Goal: Information Seeking & Learning: Learn about a topic

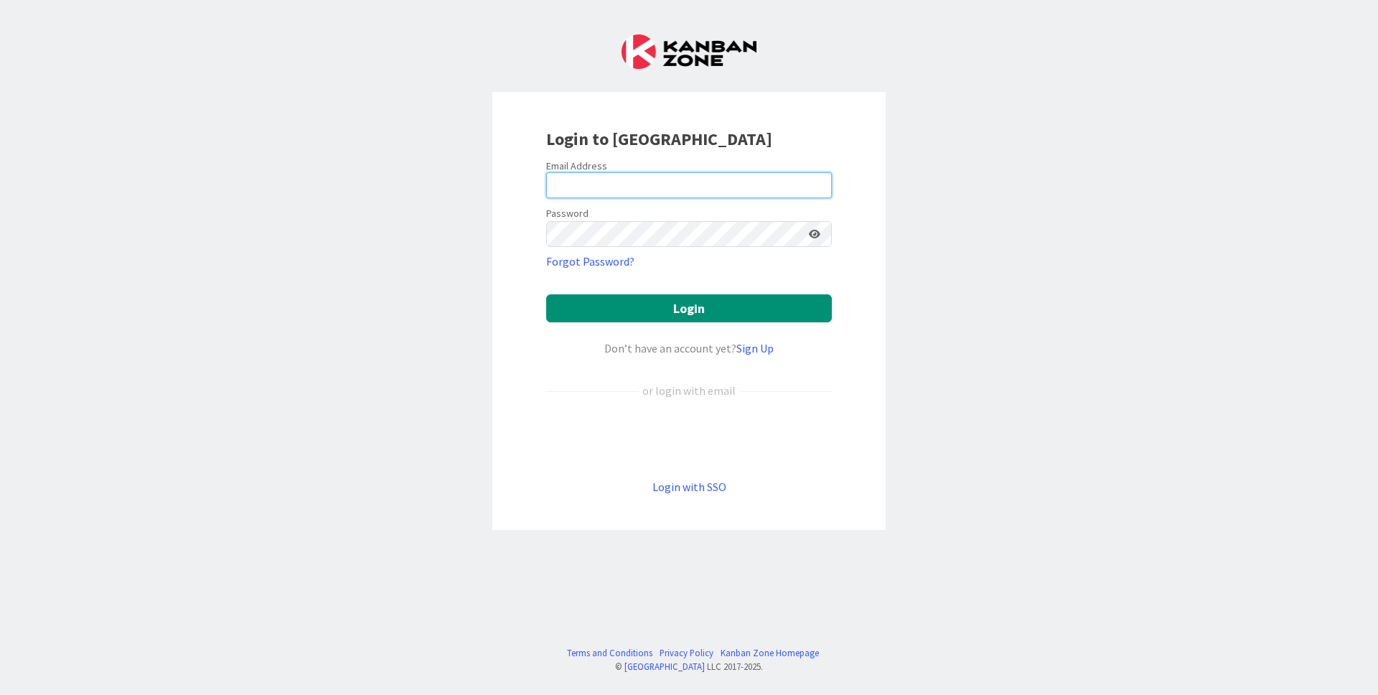
click at [620, 182] on input "email" at bounding box center [689, 185] width 286 height 26
type input "[EMAIL_ADDRESS][DOMAIN_NAME]"
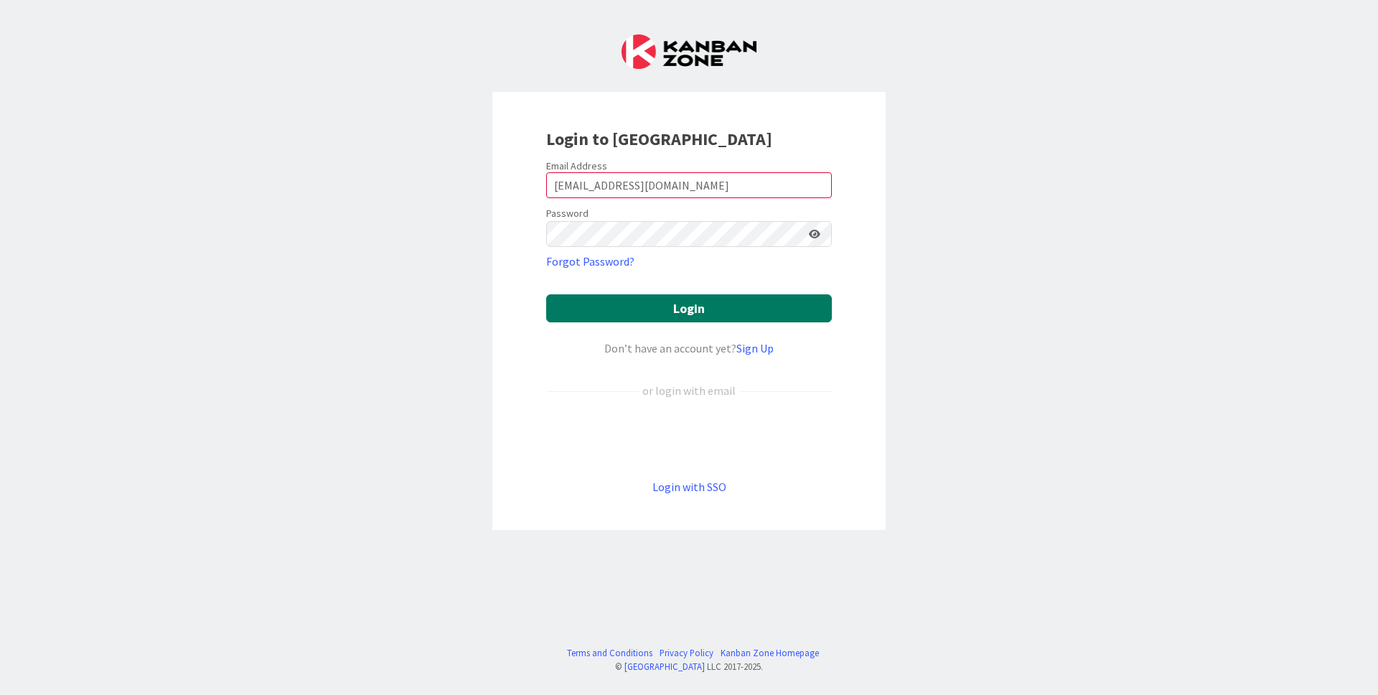
click at [712, 307] on button "Login" at bounding box center [689, 308] width 286 height 28
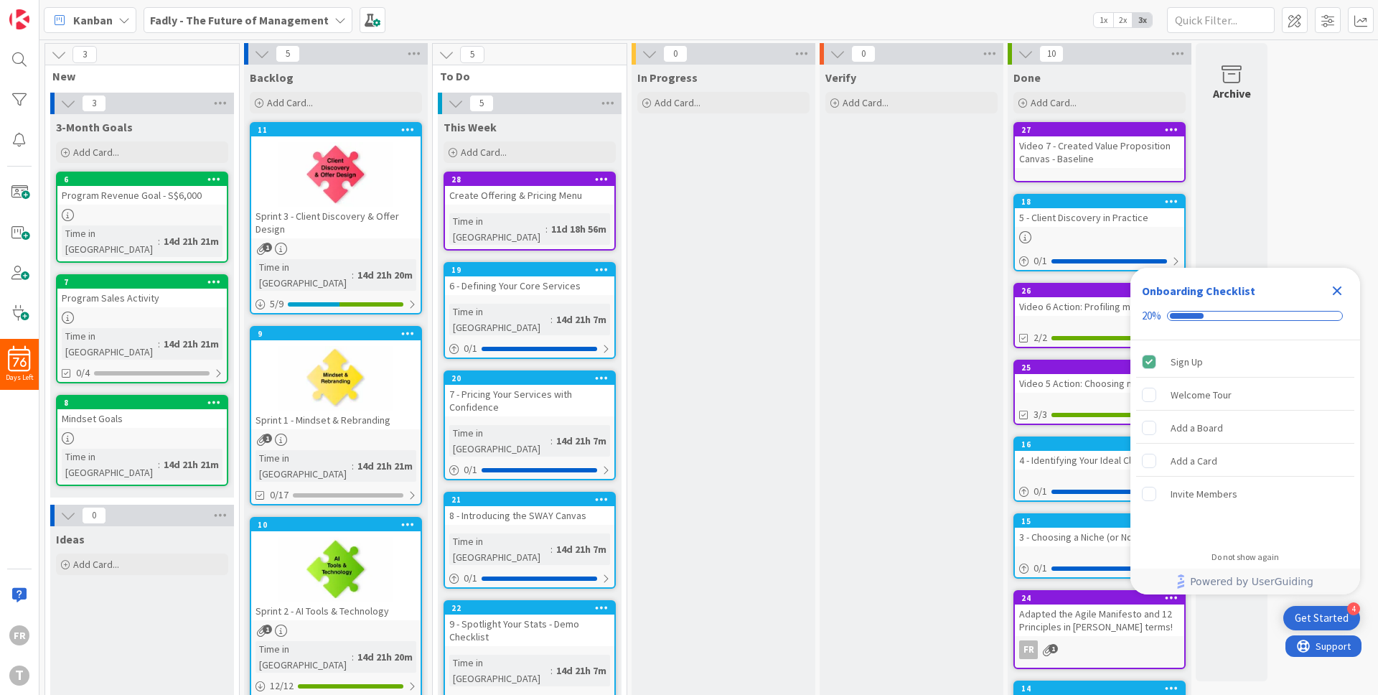
click at [1333, 288] on icon "Close Checklist" at bounding box center [1337, 290] width 9 height 9
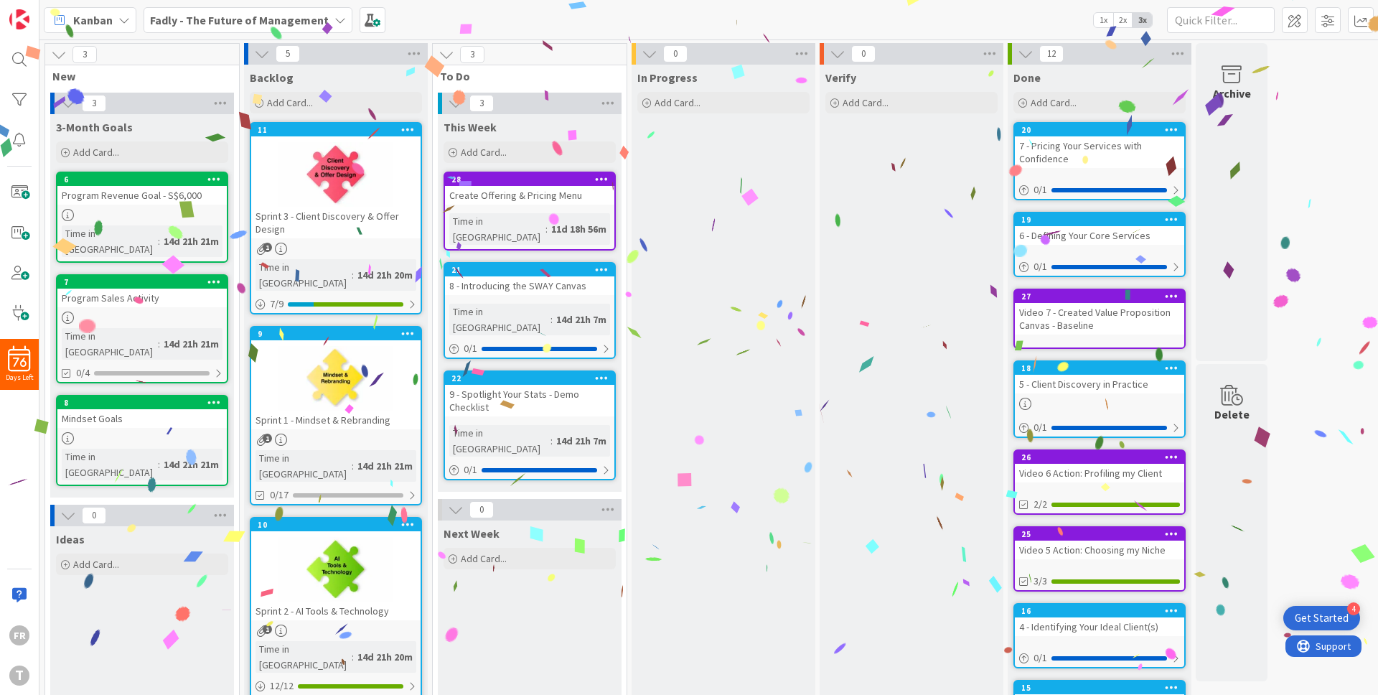
click at [560, 284] on link "21 8 - Introducing the SWAY Canvas Time in [GEOGRAPHIC_DATA] : 14d 21h 7m 0 / 1" at bounding box center [530, 310] width 172 height 97
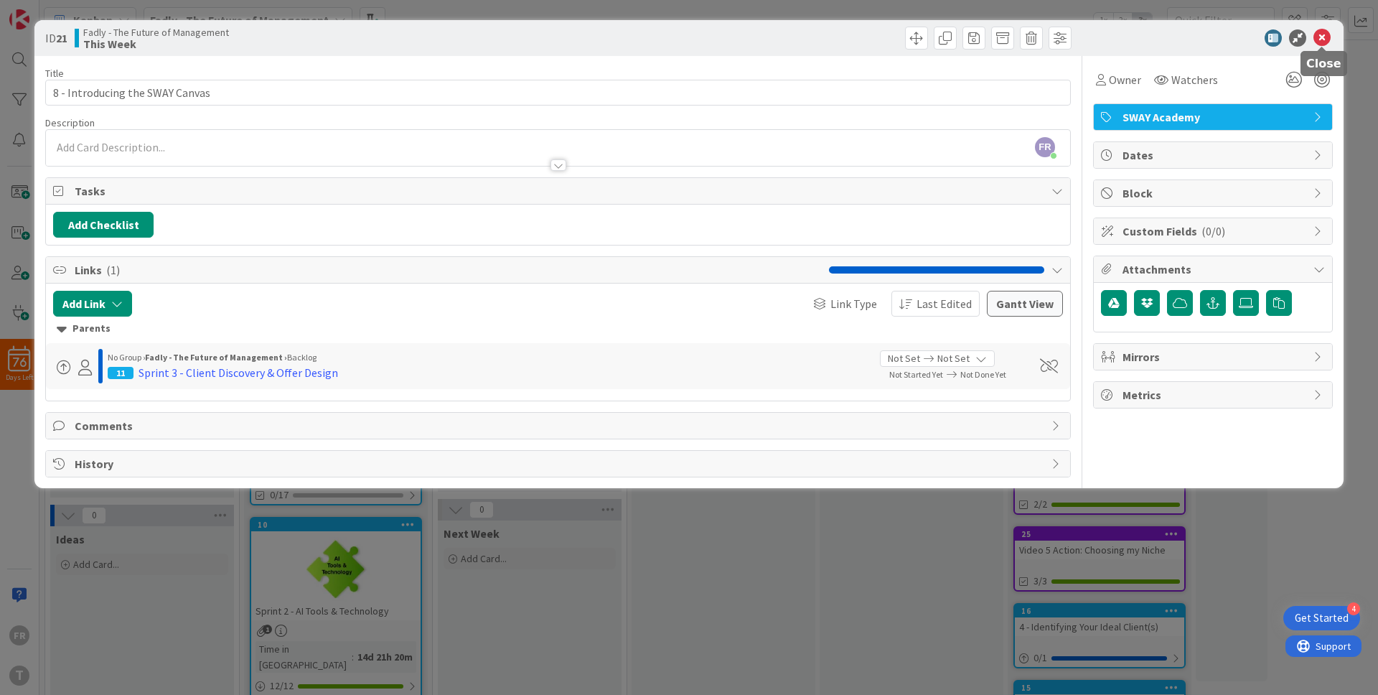
click at [1326, 35] on icon at bounding box center [1322, 37] width 17 height 17
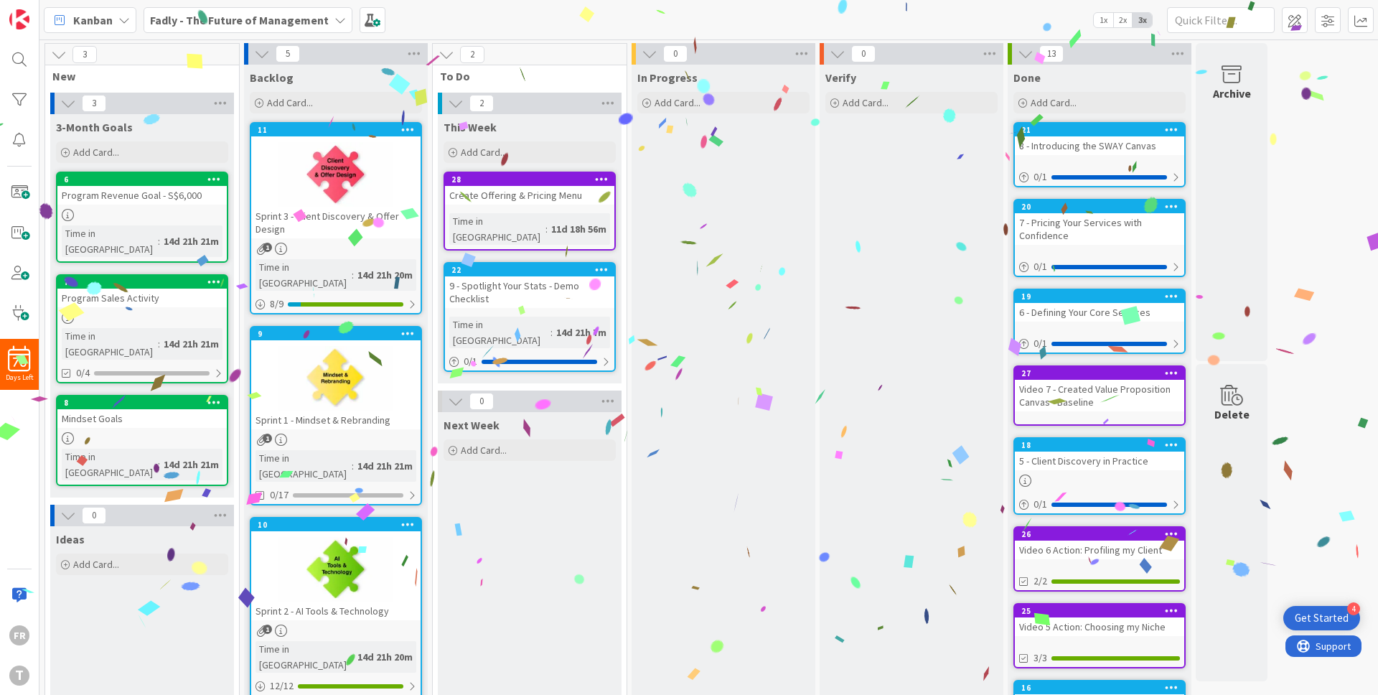
click at [1080, 161] on link "21 8 - Introducing the SWAY Canvas 0 / 1" at bounding box center [1100, 154] width 172 height 65
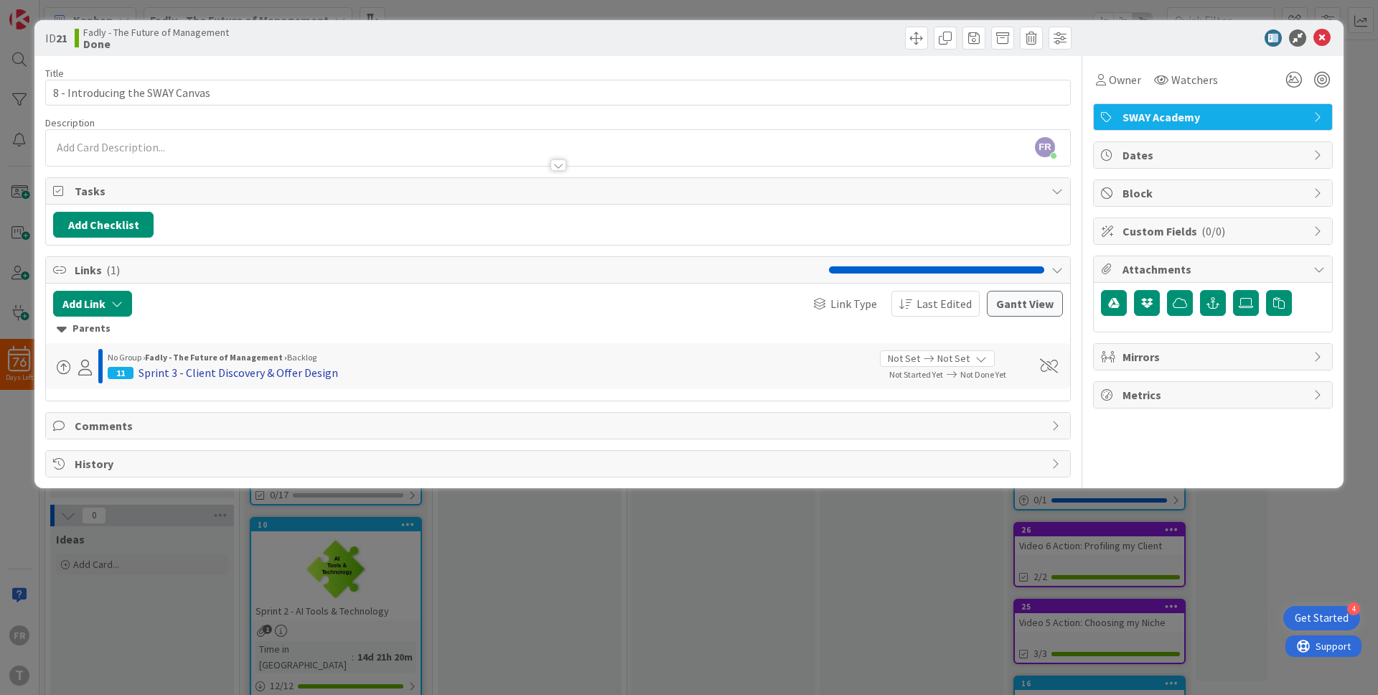
click at [265, 372] on div "Sprint 3 - Client Discovery & Offer Design" at bounding box center [239, 372] width 200 height 17
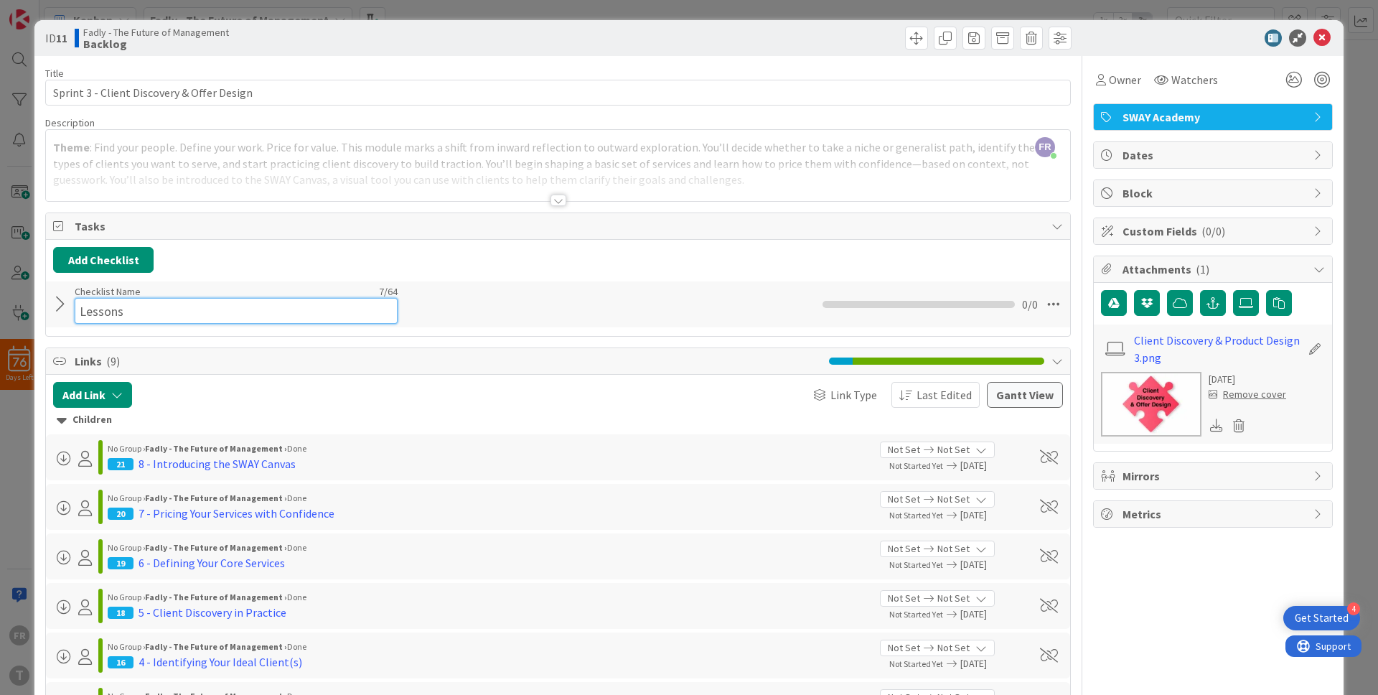
click at [103, 292] on div "Checklist Name 7 / 64 Lessons" at bounding box center [236, 304] width 323 height 39
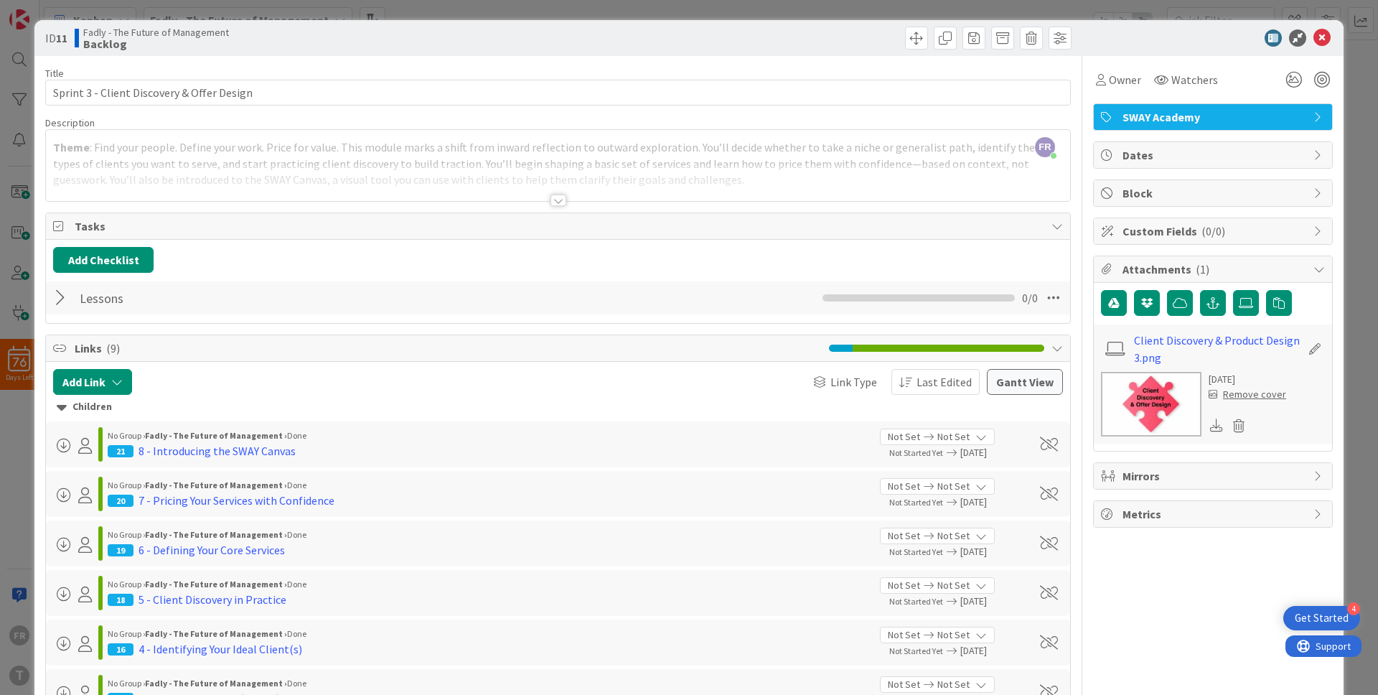
click at [640, 262] on div "Add Checklist" at bounding box center [558, 260] width 1010 height 26
click at [1314, 39] on icon at bounding box center [1322, 37] width 17 height 17
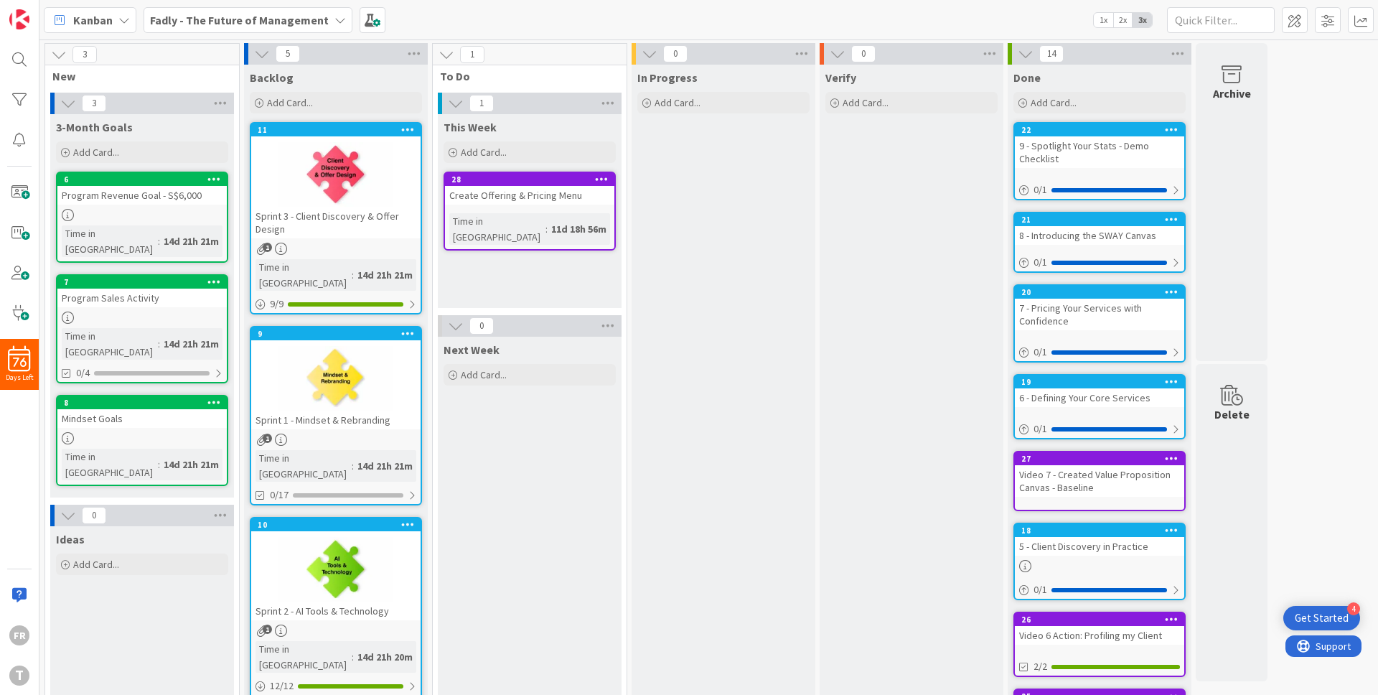
click at [580, 205] on link "28 Create Offering & Pricing Menu Time in [GEOGRAPHIC_DATA] : 11d 18h 56m" at bounding box center [530, 211] width 172 height 79
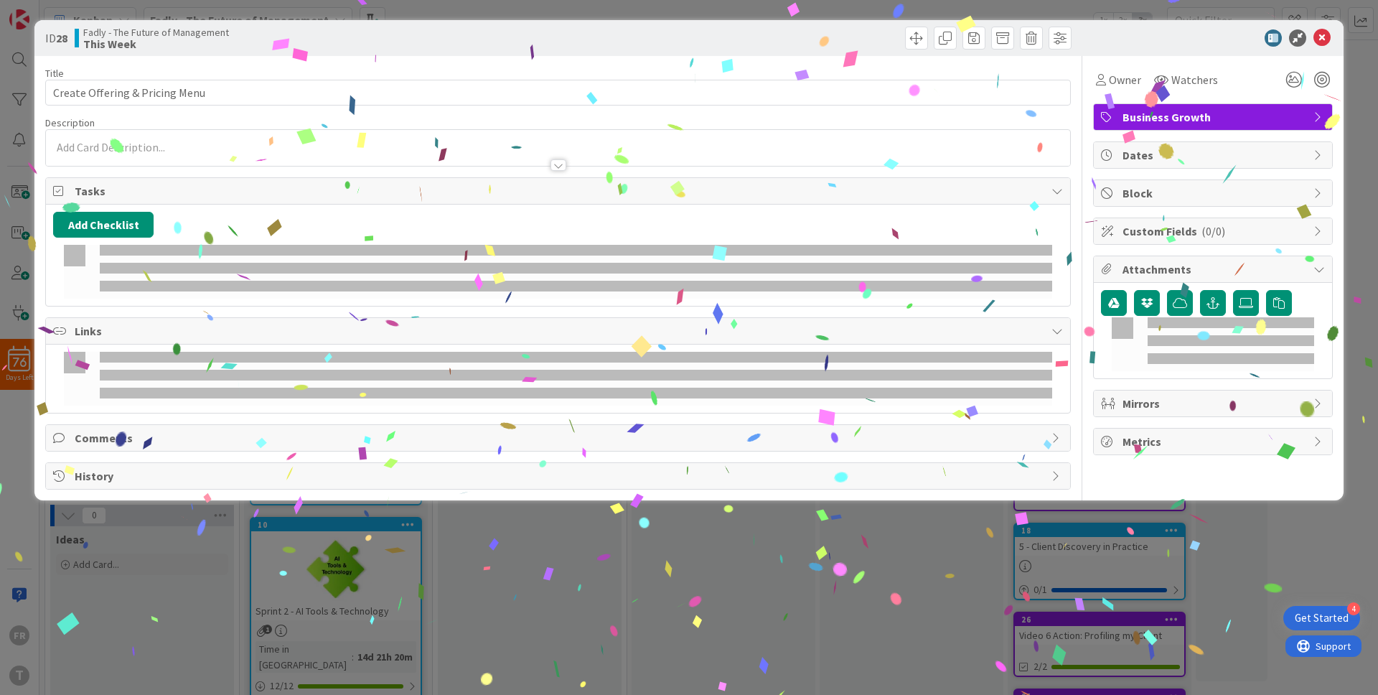
click at [582, 205] on div "Add Checklist" at bounding box center [558, 255] width 1024 height 101
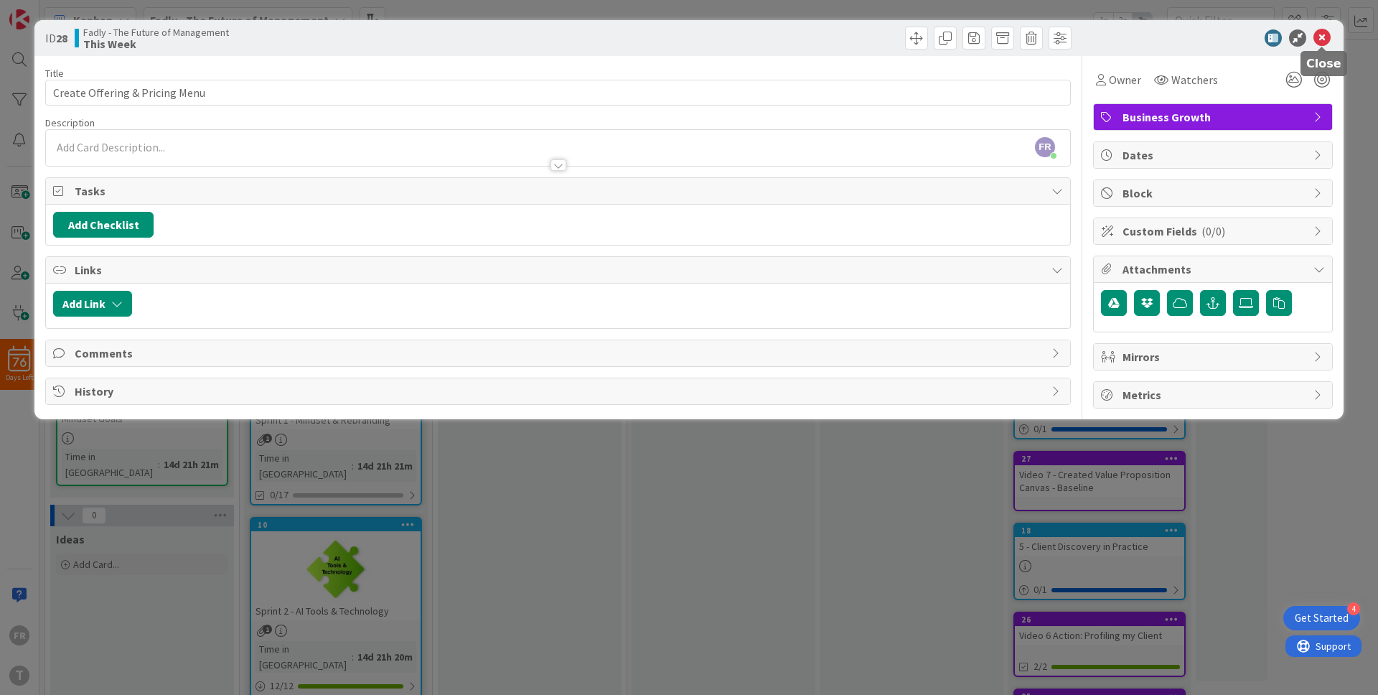
click at [1328, 37] on icon at bounding box center [1322, 37] width 17 height 17
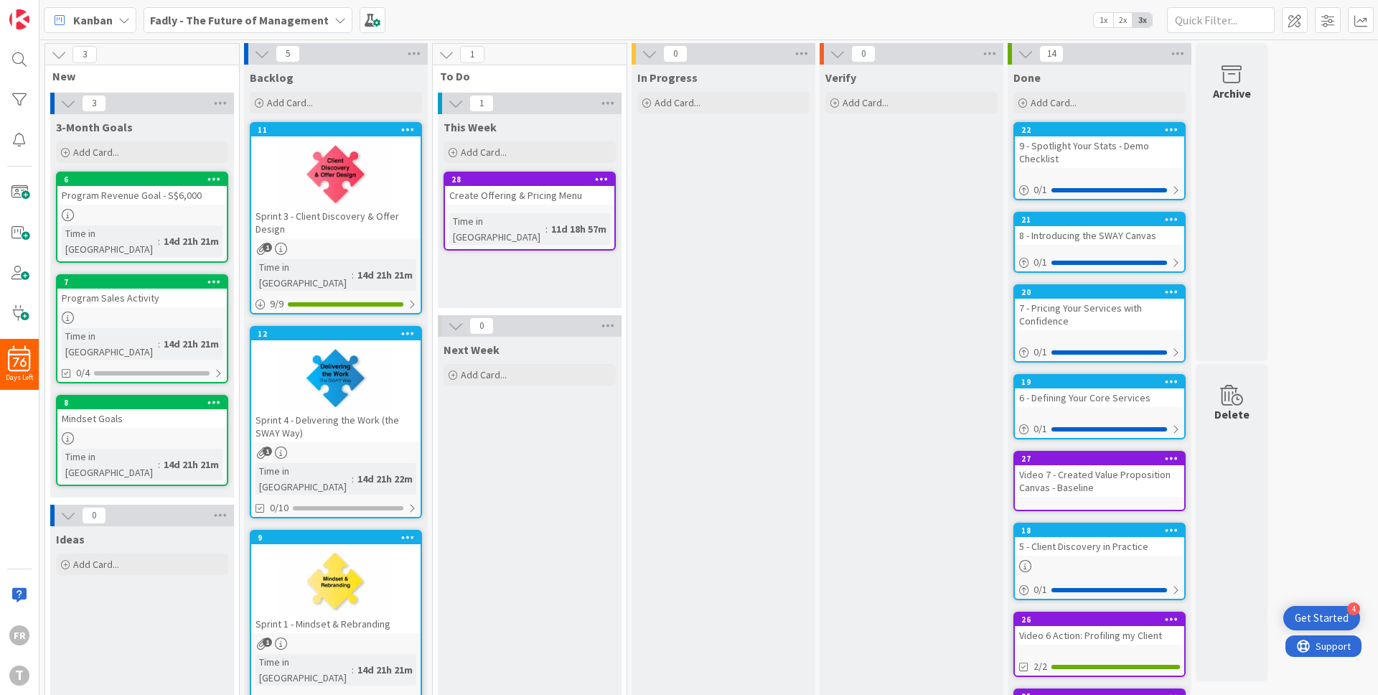
click at [387, 235] on div "Sprint 3 - Client Discovery & Offer Design" at bounding box center [335, 223] width 169 height 32
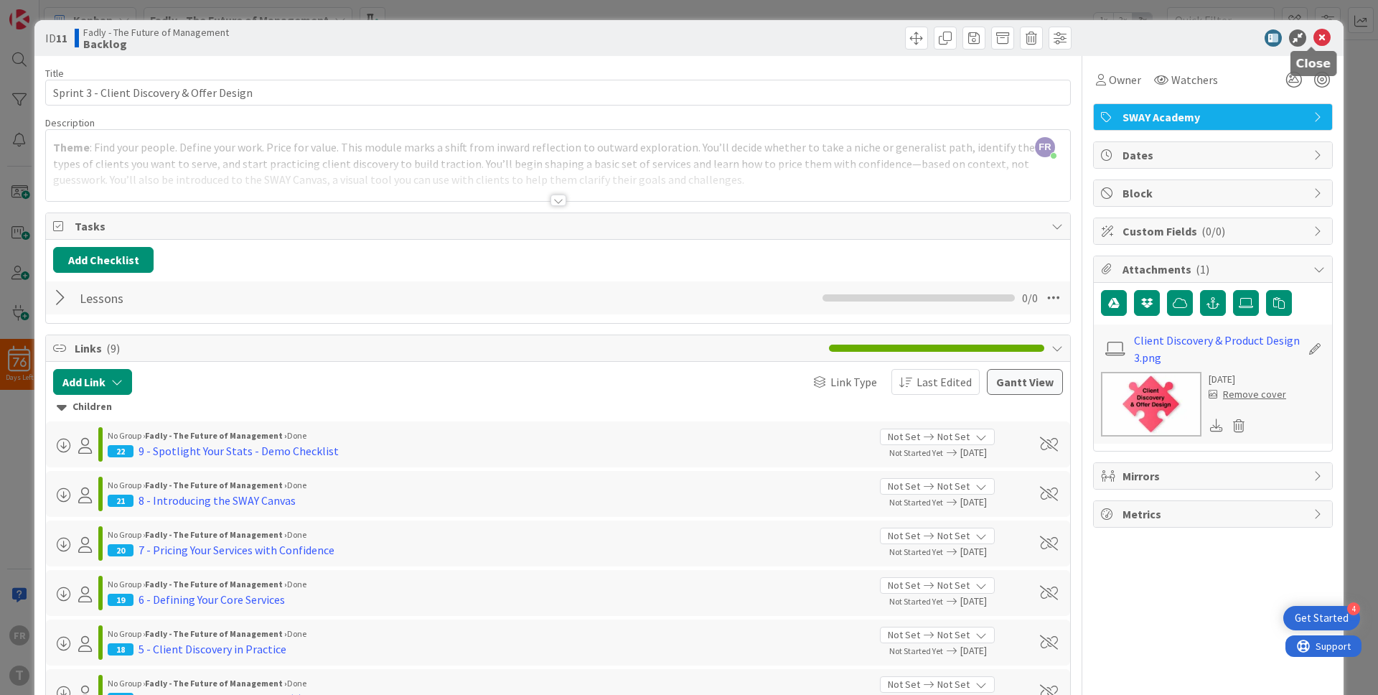
click at [1314, 41] on icon at bounding box center [1322, 37] width 17 height 17
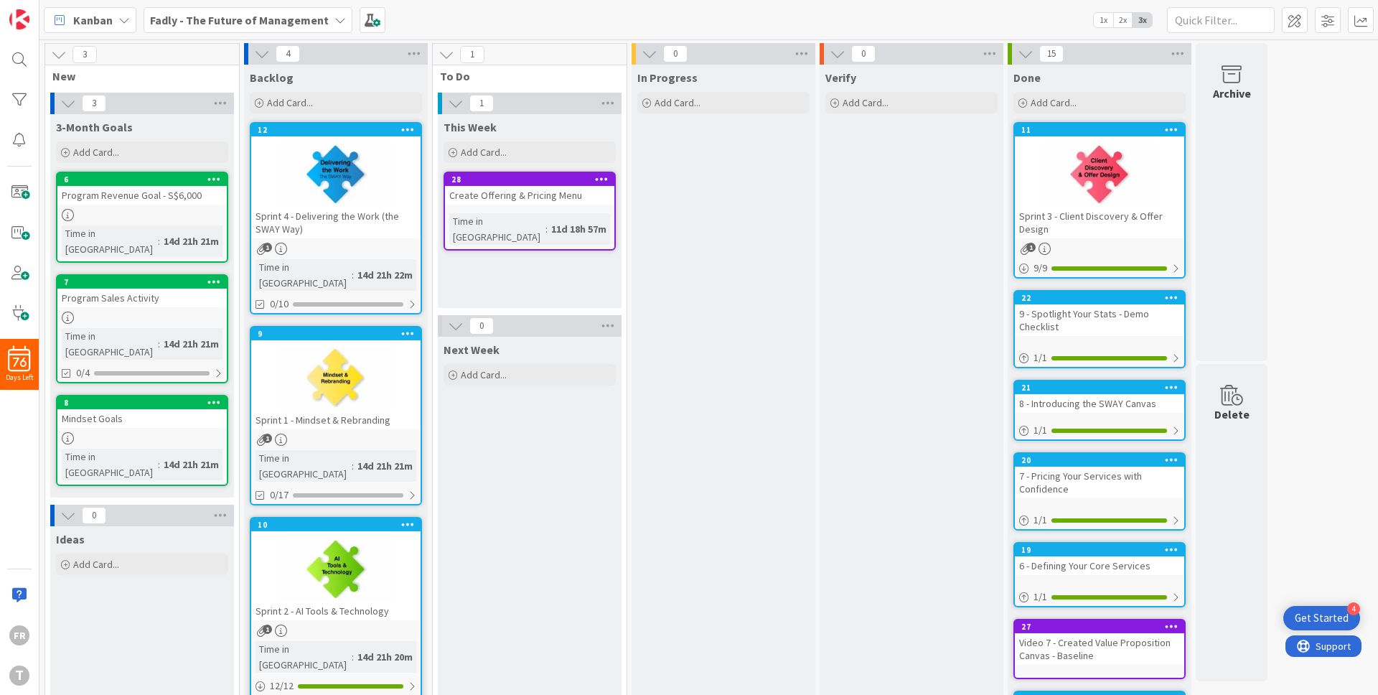
click at [393, 197] on div at bounding box center [335, 174] width 169 height 65
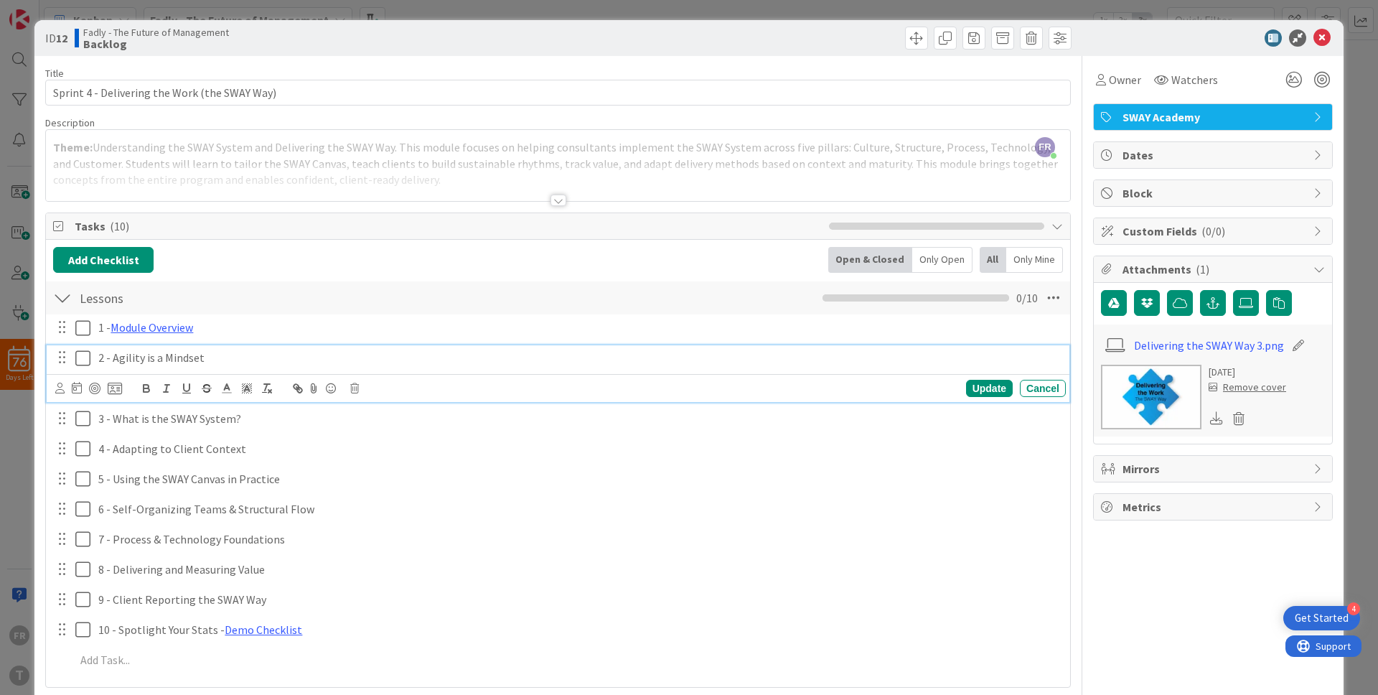
click at [161, 362] on p "2 - Agility is a Mindset" at bounding box center [579, 358] width 962 height 17
click at [1028, 385] on div "Cancel" at bounding box center [1043, 388] width 46 height 17
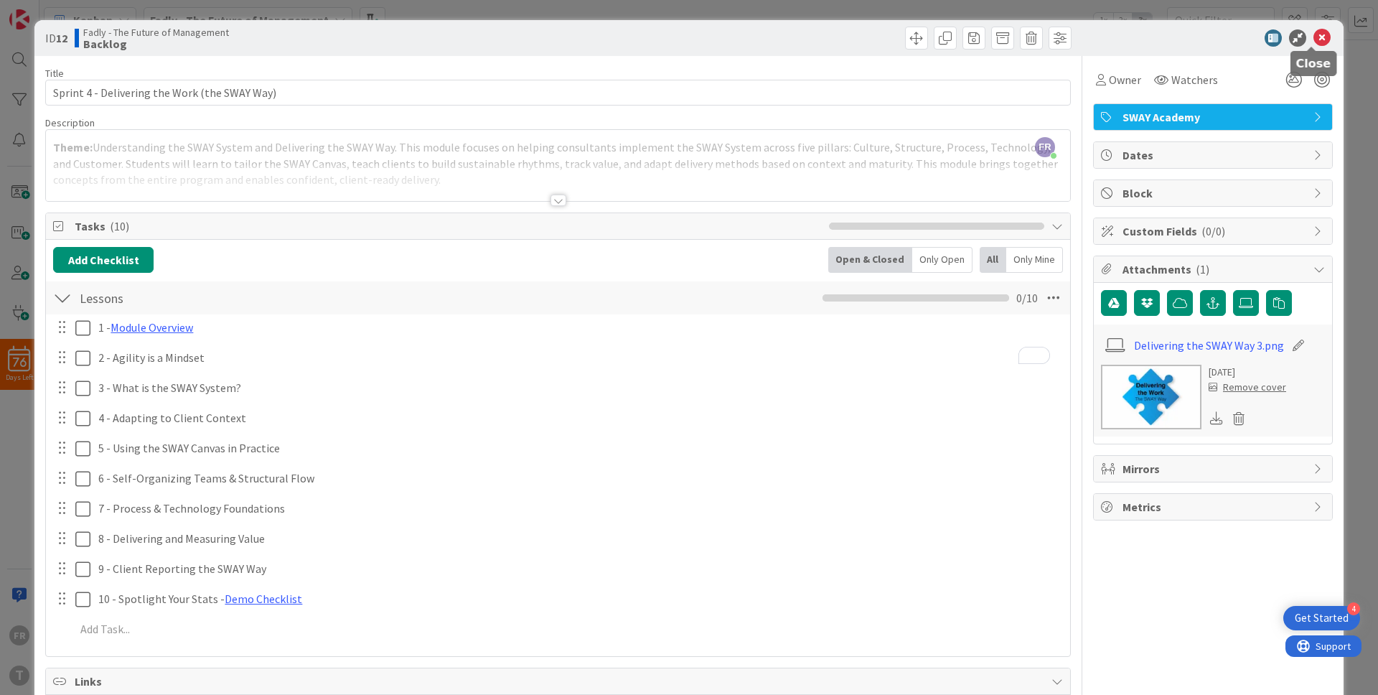
click at [1314, 43] on icon at bounding box center [1322, 37] width 17 height 17
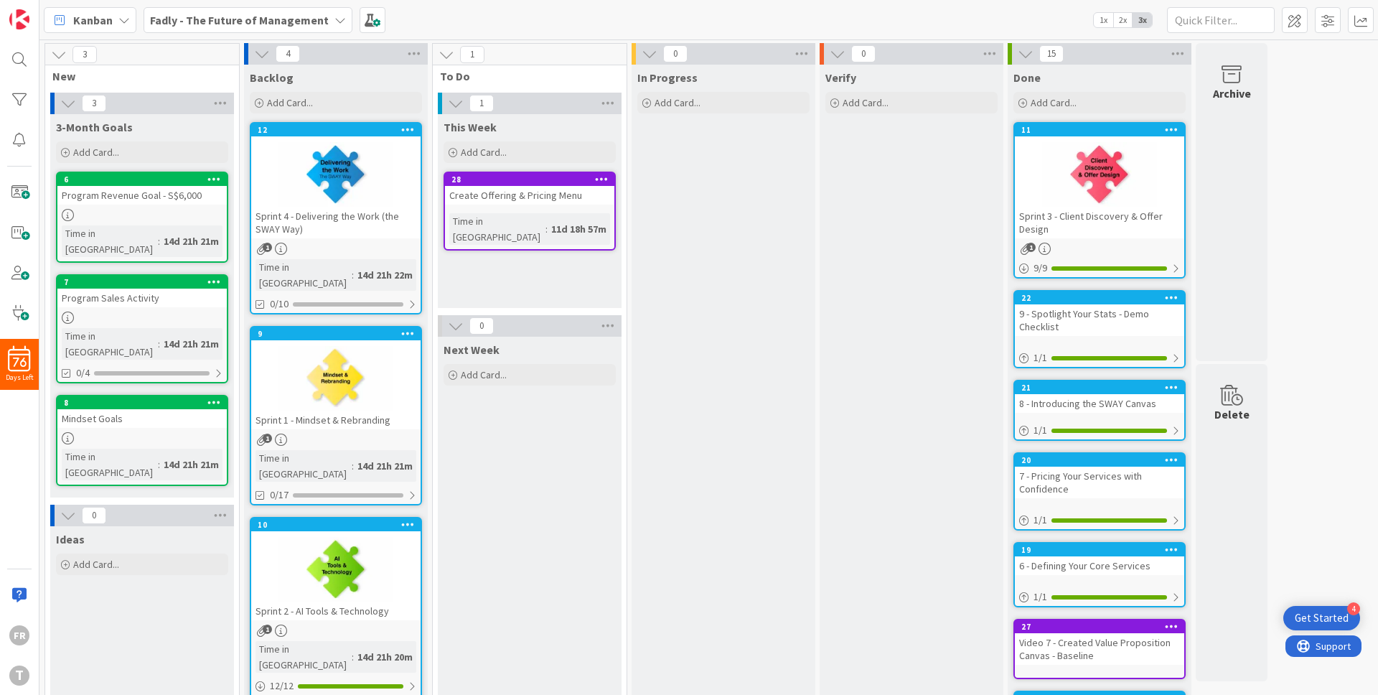
click at [525, 199] on div "Create Offering & Pricing Menu" at bounding box center [529, 195] width 169 height 19
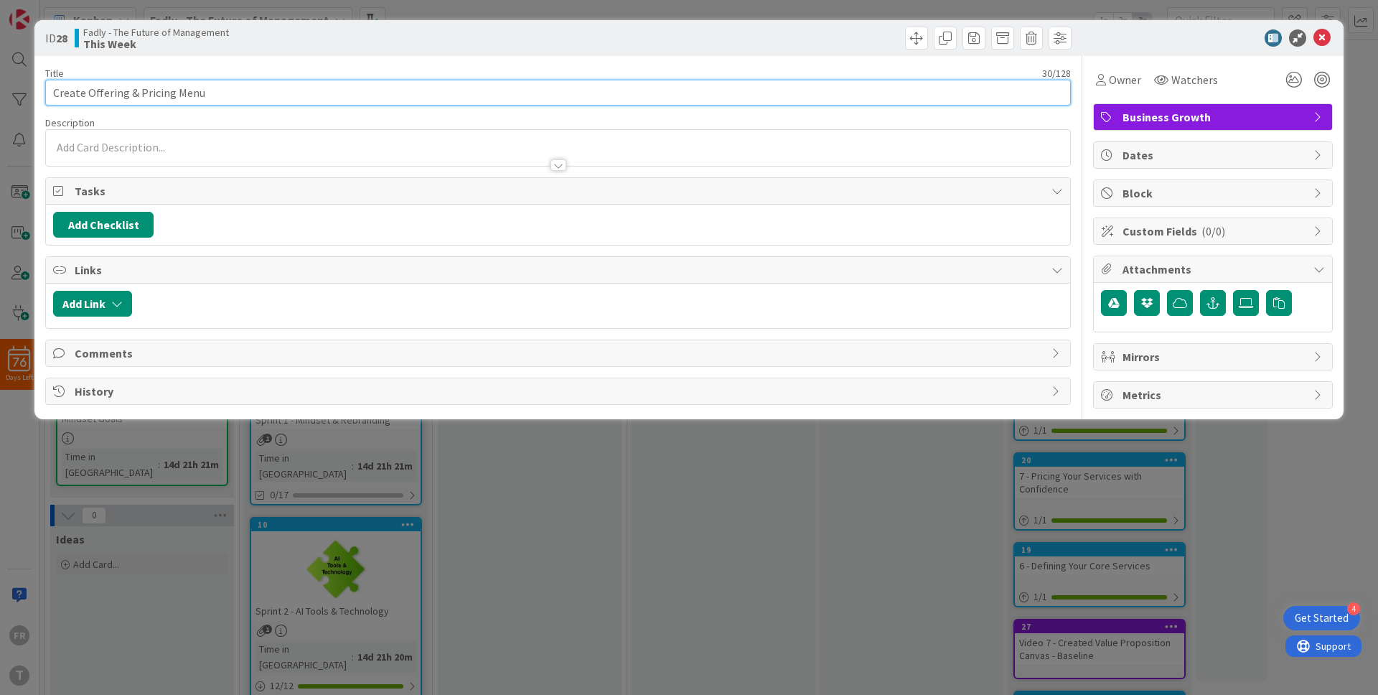
click at [73, 95] on input "Create Offering & Pricing Menu" at bounding box center [558, 93] width 1026 height 26
type input "Adjust Offering & Pricing Menu - Refer to the Funnel"
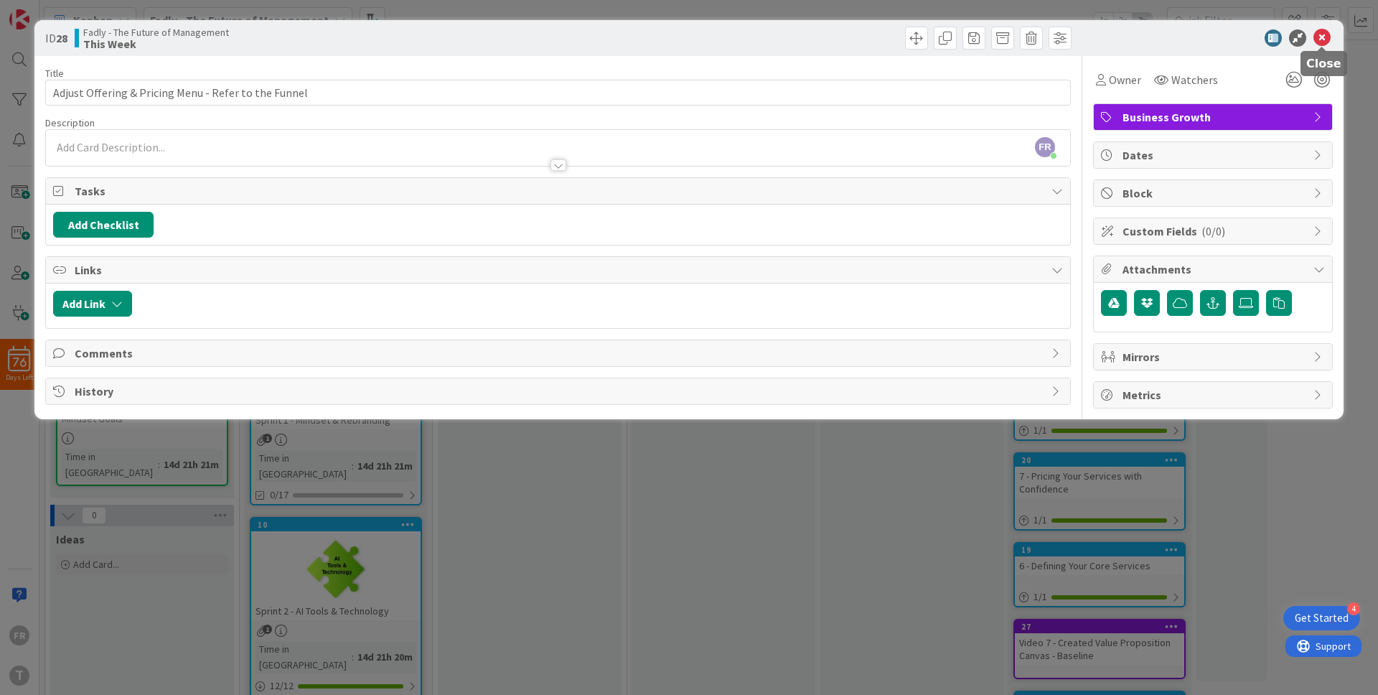
click at [1322, 37] on icon at bounding box center [1322, 37] width 17 height 17
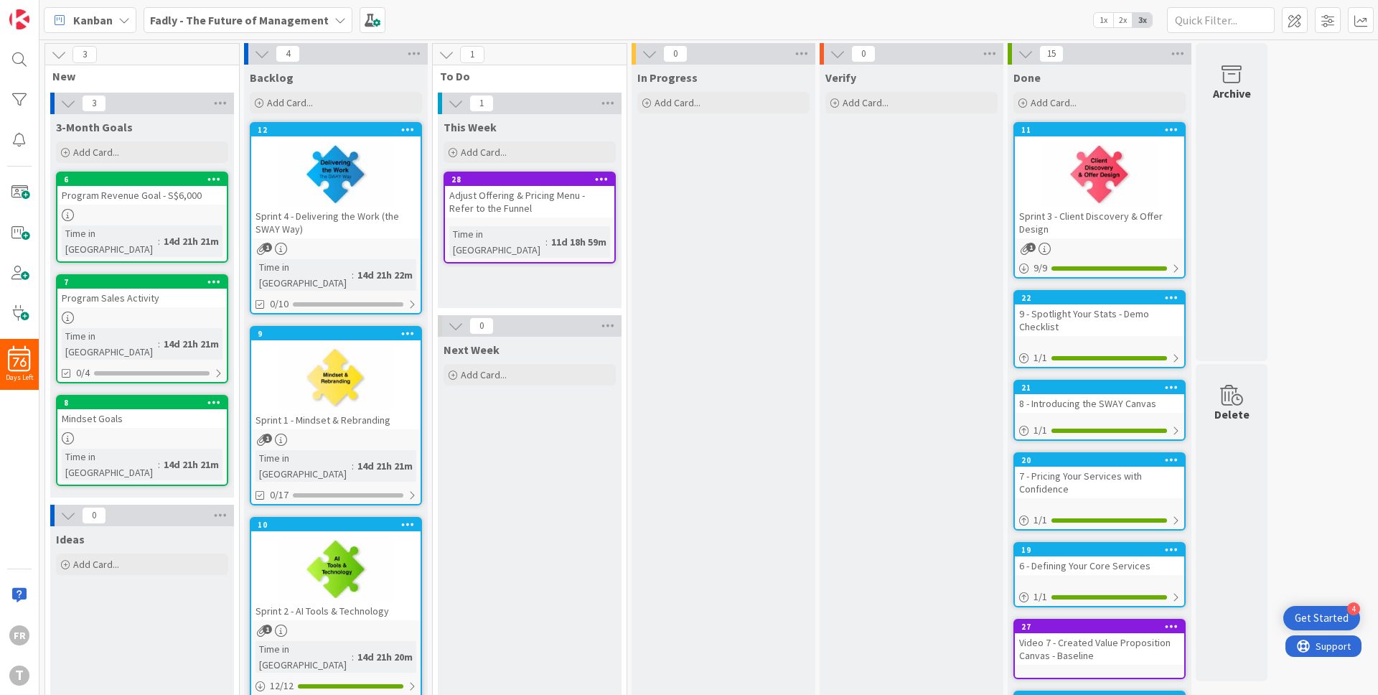
scroll to position [107, 0]
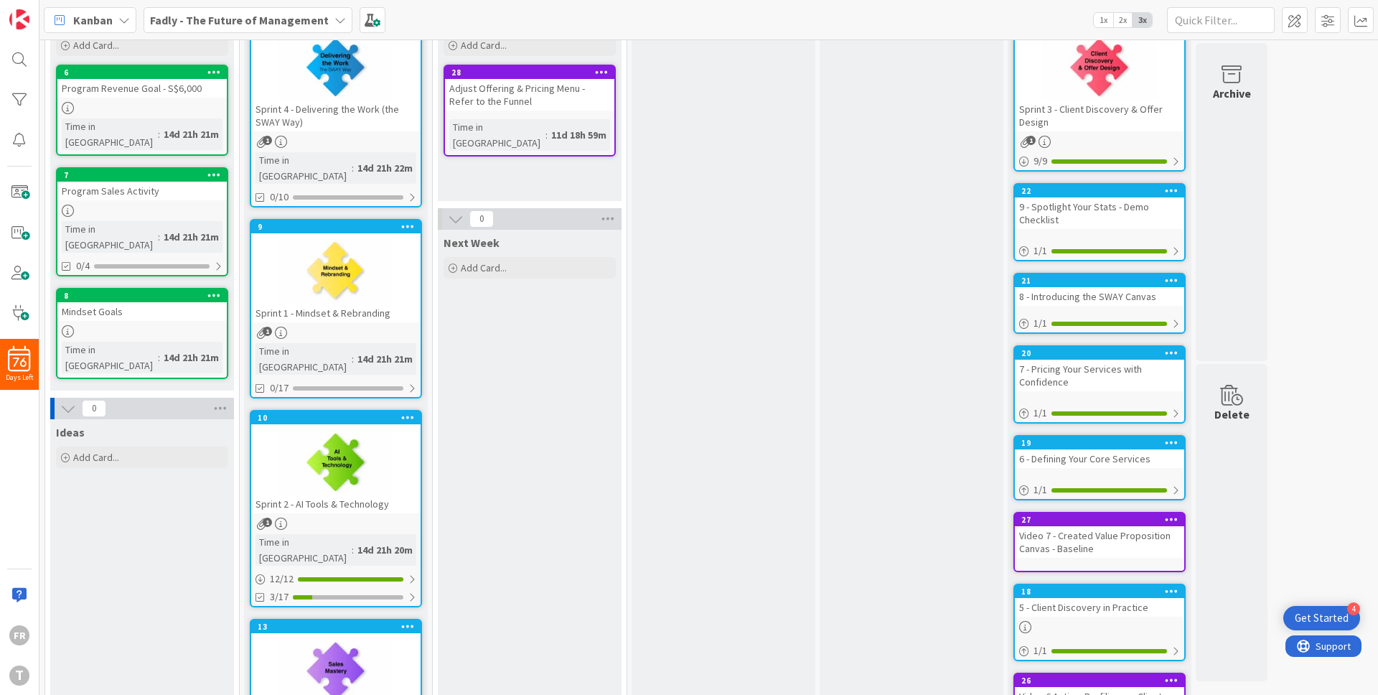
click at [1139, 386] on div "7 - Pricing Your Services with Confidence" at bounding box center [1099, 376] width 169 height 32
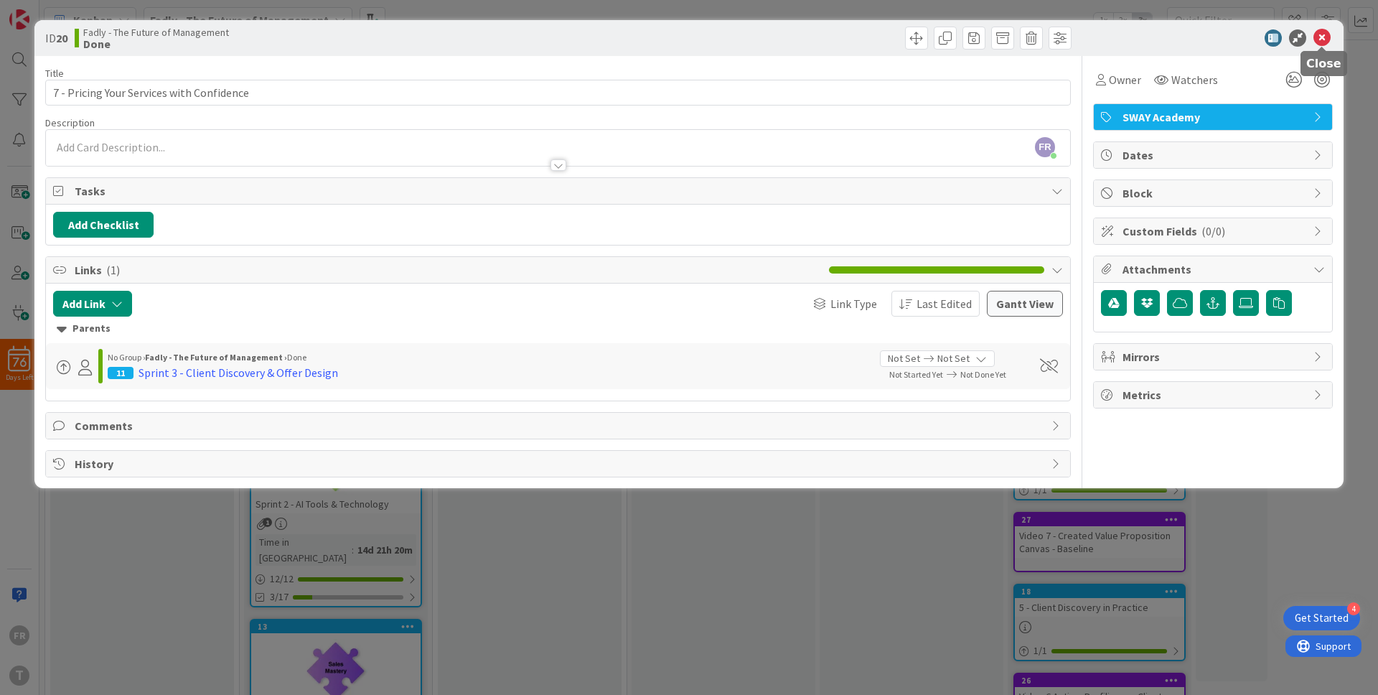
click at [1325, 41] on icon at bounding box center [1322, 37] width 17 height 17
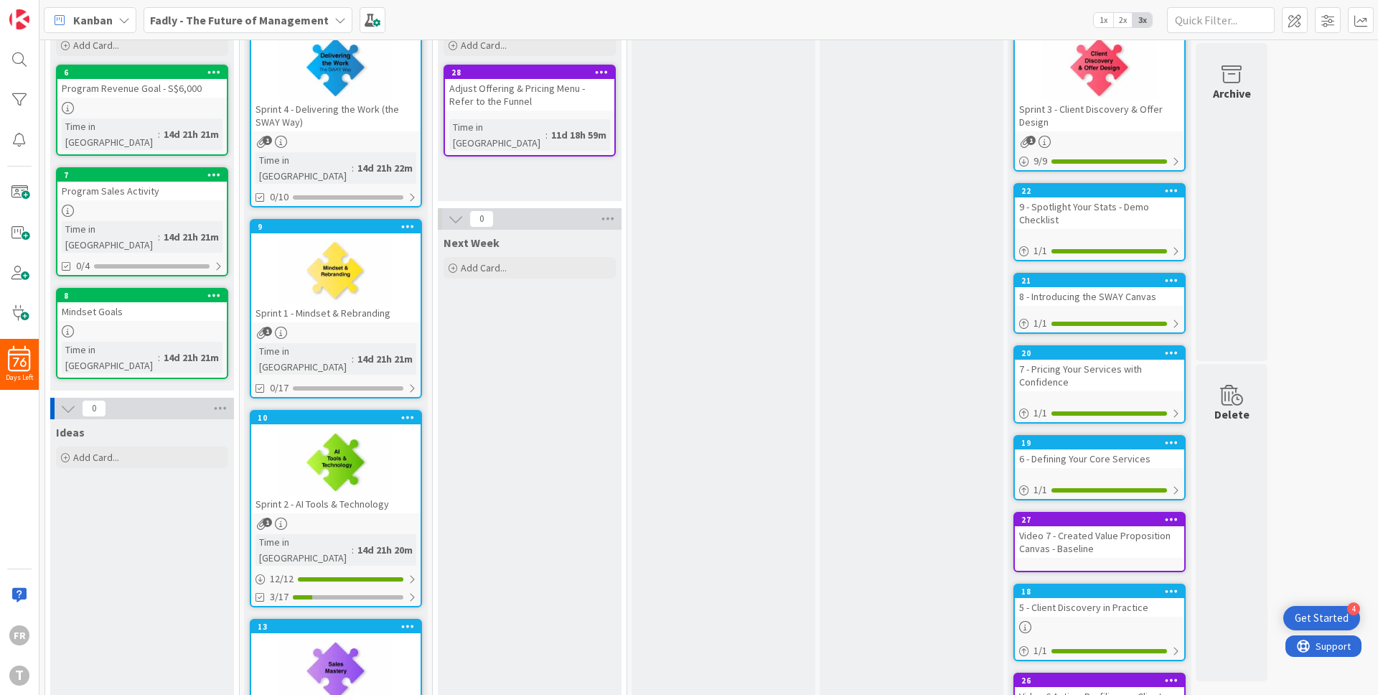
click at [545, 98] on div "Adjust Offering & Pricing Menu - Refer to the Funnel" at bounding box center [529, 95] width 169 height 32
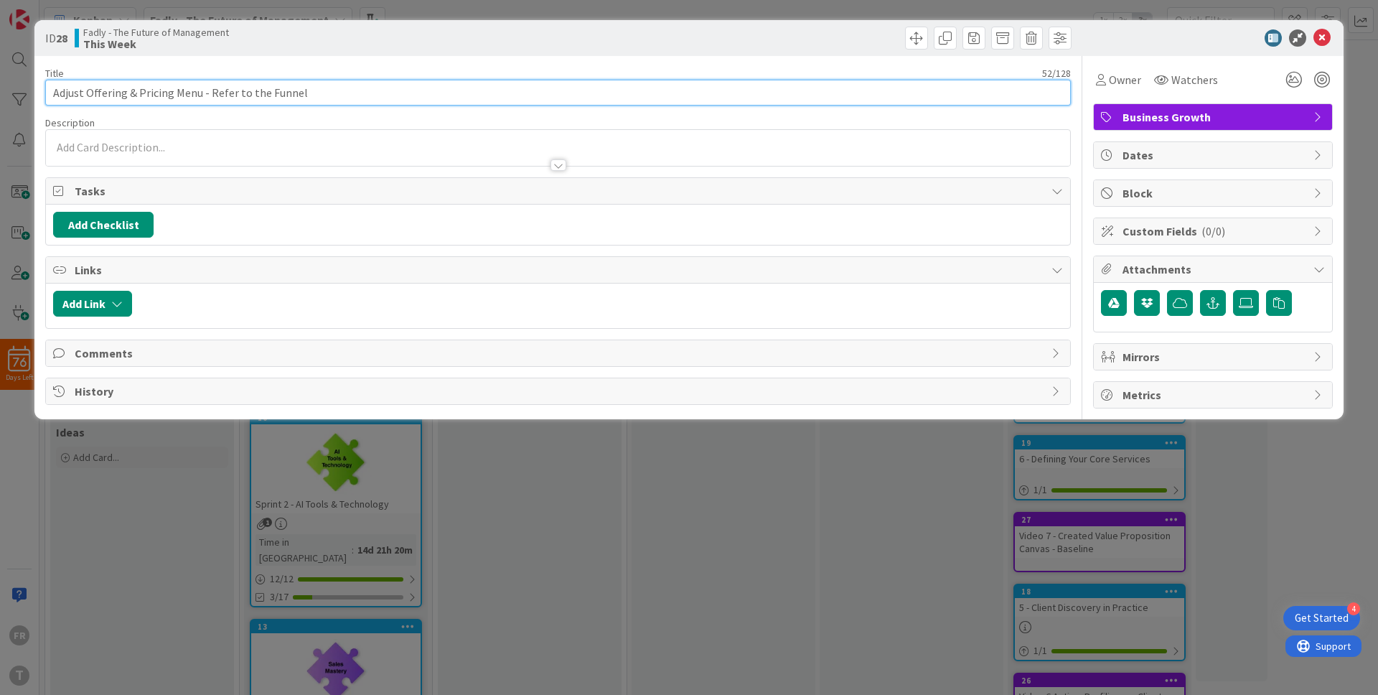
click at [265, 93] on input "Adjust Offering & Pricing Menu - Refer to the Funnel" at bounding box center [558, 93] width 1026 height 26
type input "Adjust Offering & Pricing Menu - Refer to the Module 3 - Lesson 10"
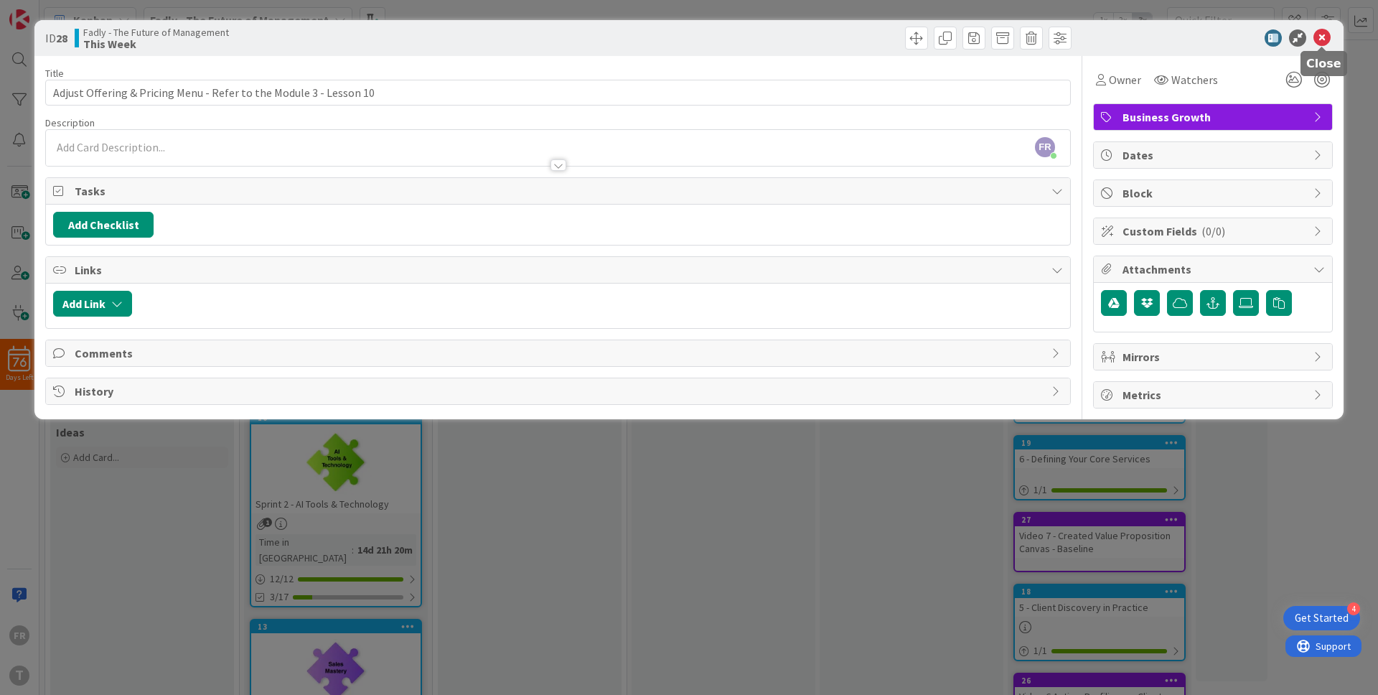
click at [1318, 38] on icon at bounding box center [1322, 37] width 17 height 17
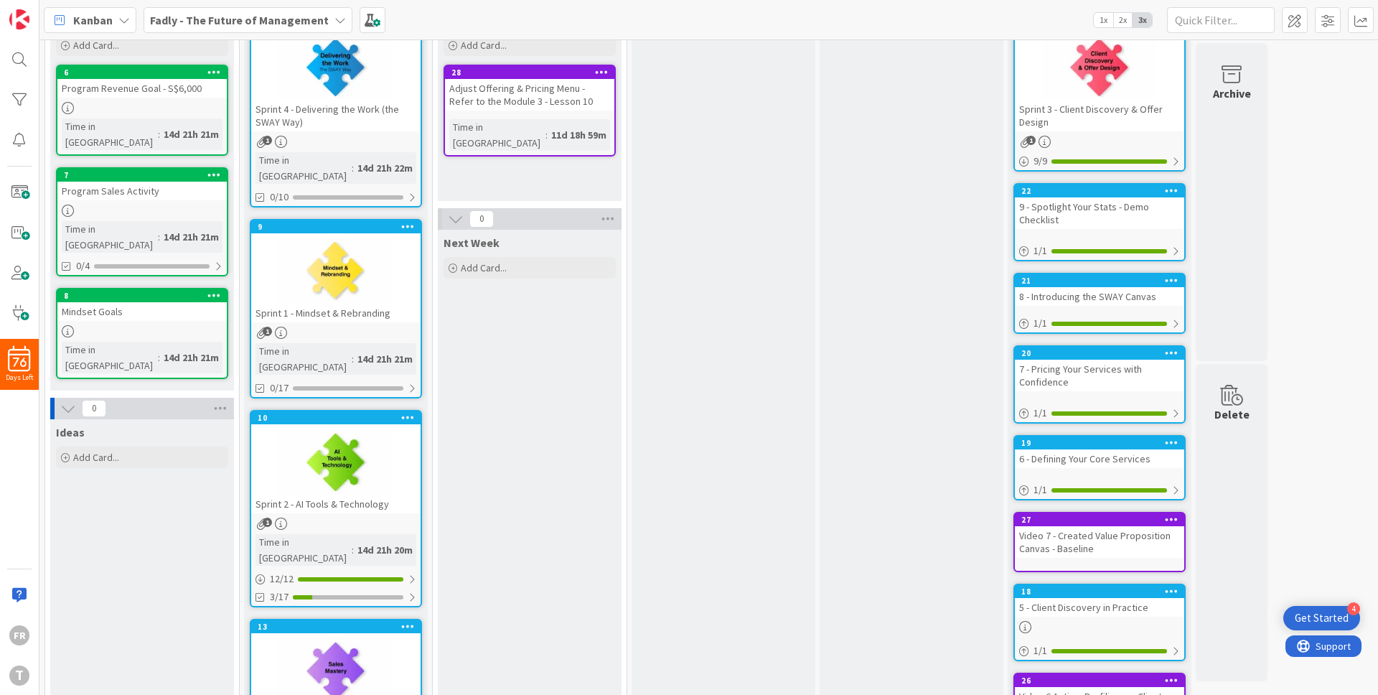
click at [540, 98] on div "Adjust Offering & Pricing Menu - Refer to the Module 3 - Lesson 10" at bounding box center [529, 95] width 169 height 32
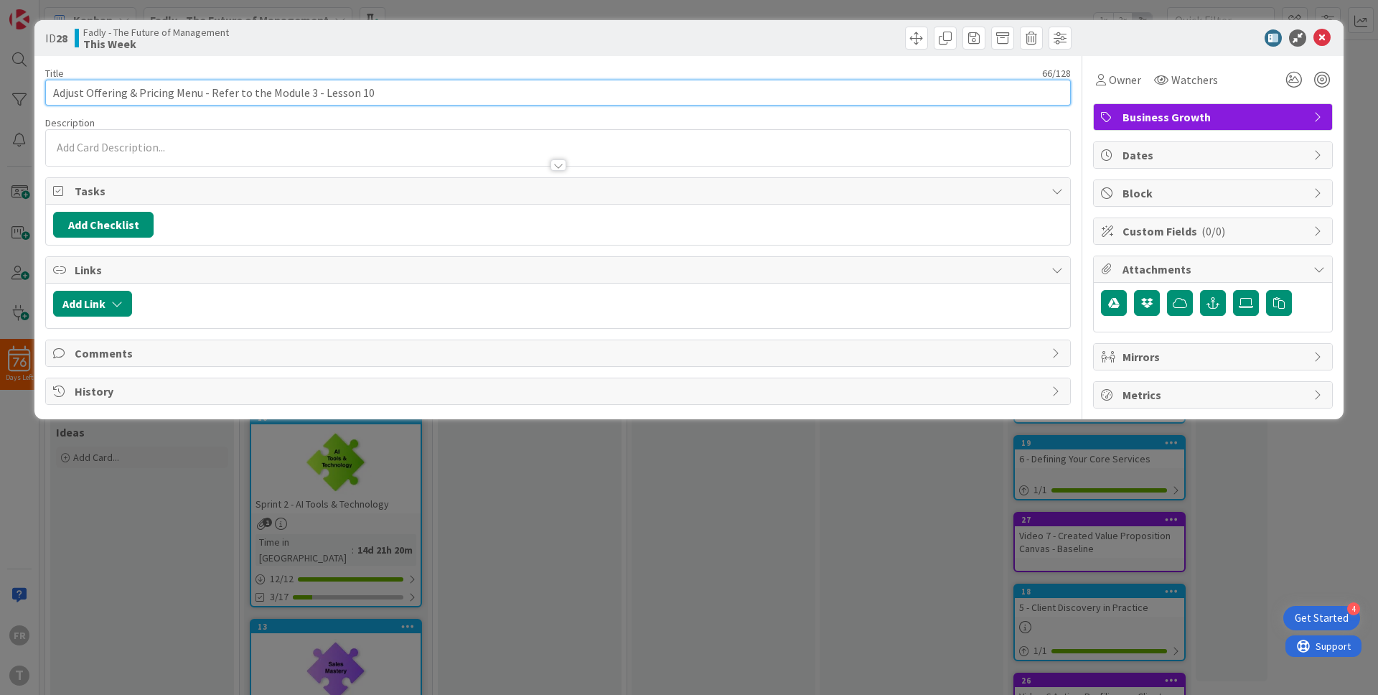
click at [233, 90] on input "Adjust Offering & Pricing Menu - Refer to the Module 3 - Lesson 10" at bounding box center [558, 93] width 1026 height 26
drag, startPoint x: 265, startPoint y: 93, endPoint x: 404, endPoint y: 96, distance: 139.3
click at [404, 96] on input "Adjust Offering & Pricing Menu - Refer to the Module 3 - Lesson 10" at bounding box center [558, 93] width 1026 height 26
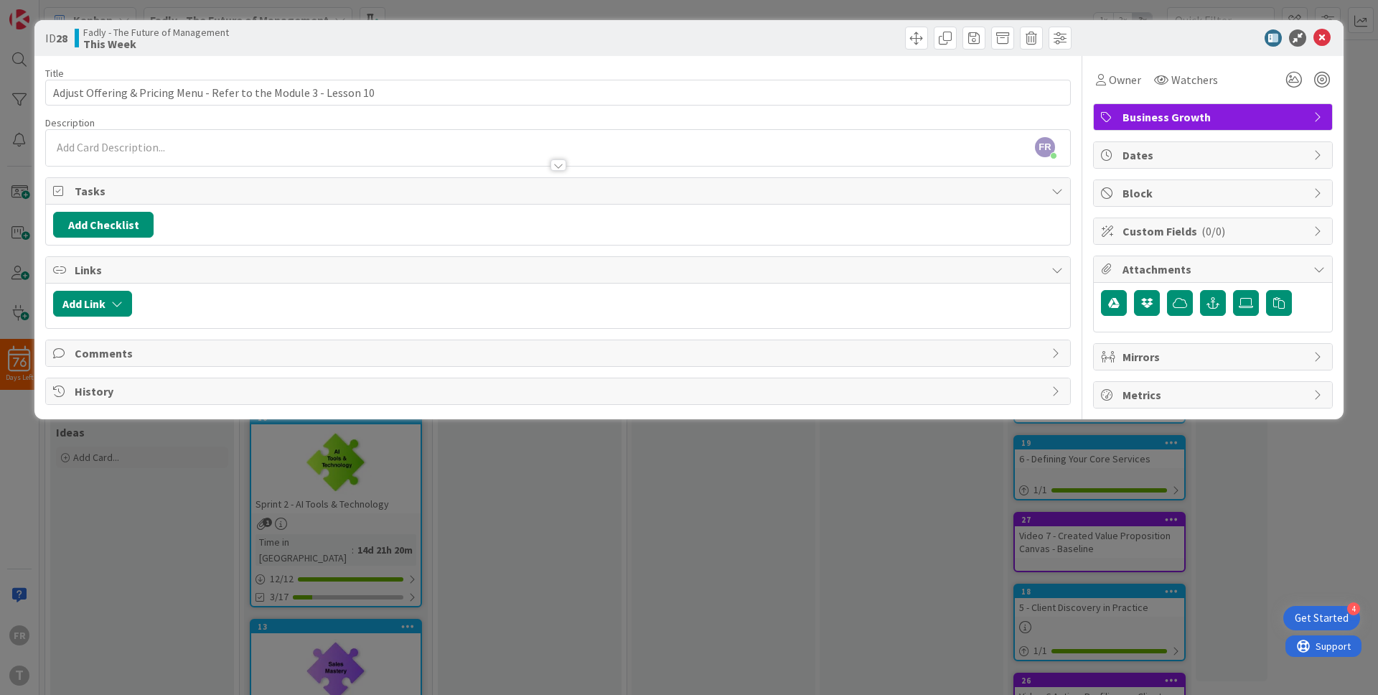
click at [132, 156] on div at bounding box center [558, 158] width 1024 height 15
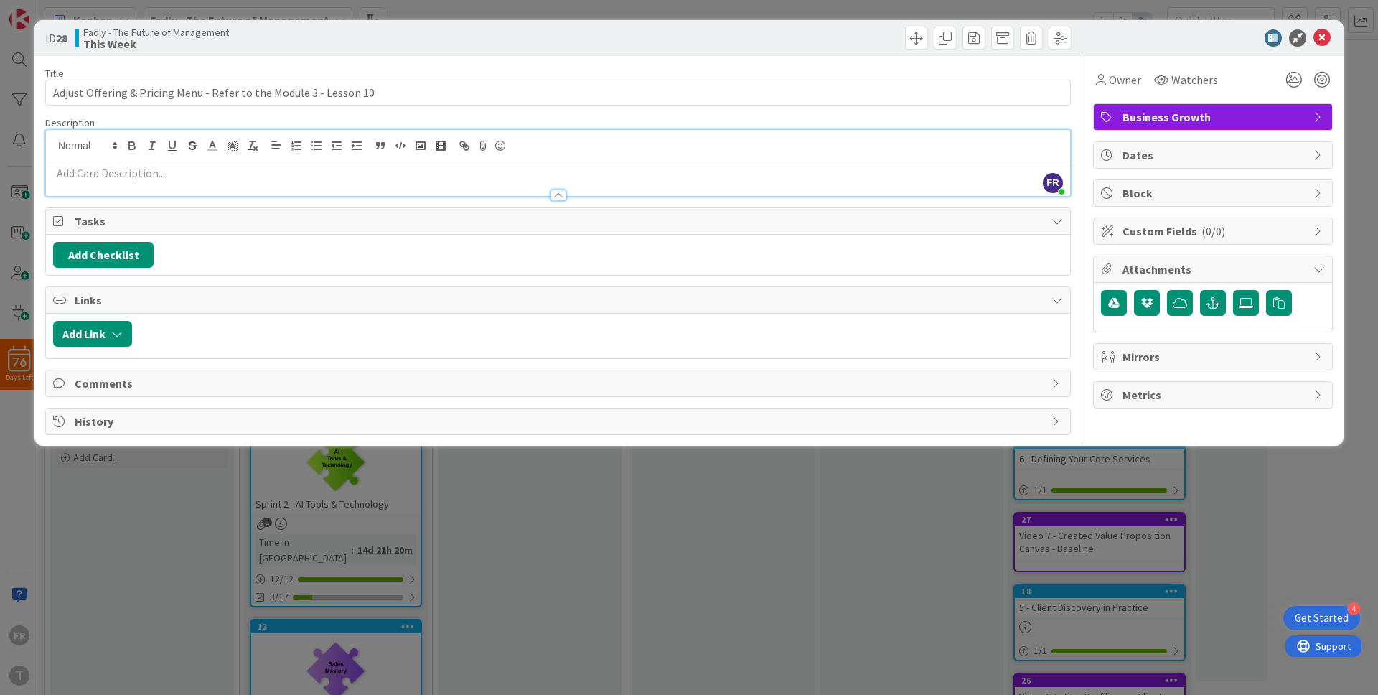
click at [127, 172] on p at bounding box center [558, 173] width 1010 height 17
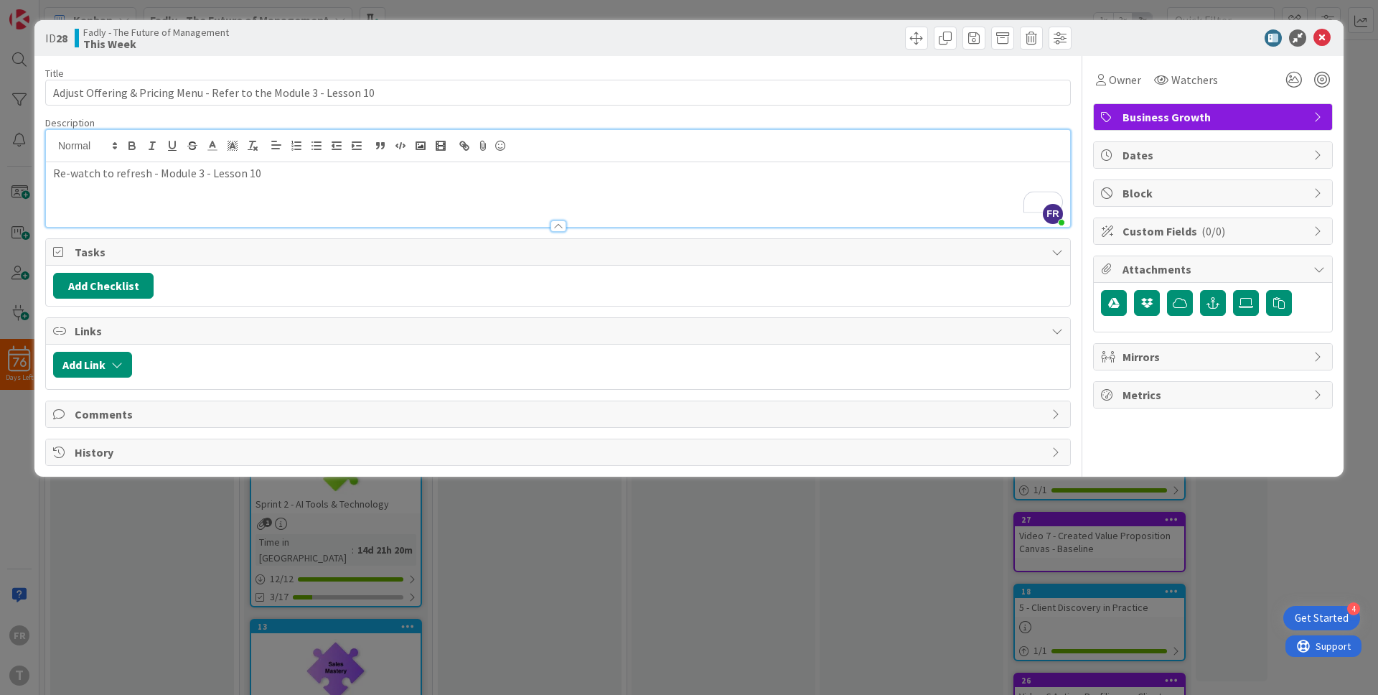
click at [337, 193] on div "Re-watch to refresh - Module 3 - Lesson 10" at bounding box center [558, 194] width 1024 height 65
click at [1325, 41] on icon at bounding box center [1322, 37] width 17 height 17
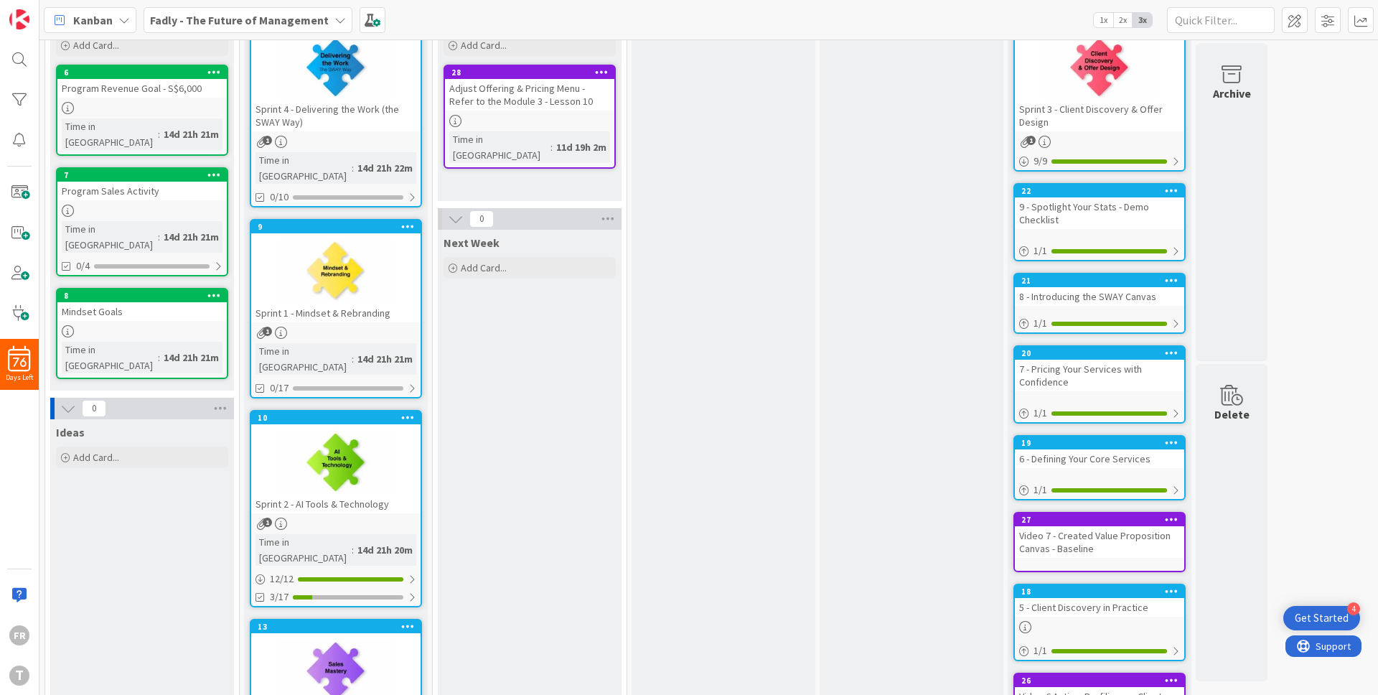
click at [557, 116] on div at bounding box center [529, 121] width 169 height 12
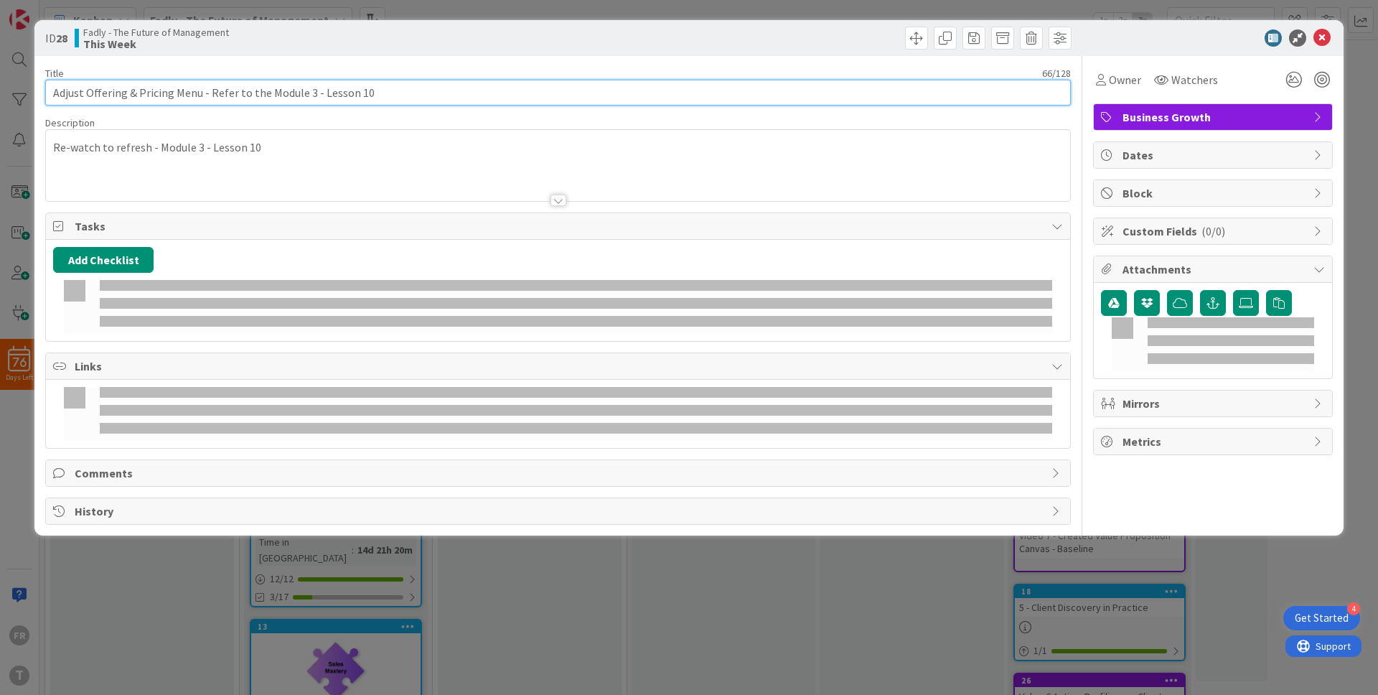
click at [569, 100] on input "Adjust Offering & Pricing Menu - Refer to the Module 3 - Lesson 10" at bounding box center [558, 93] width 1026 height 26
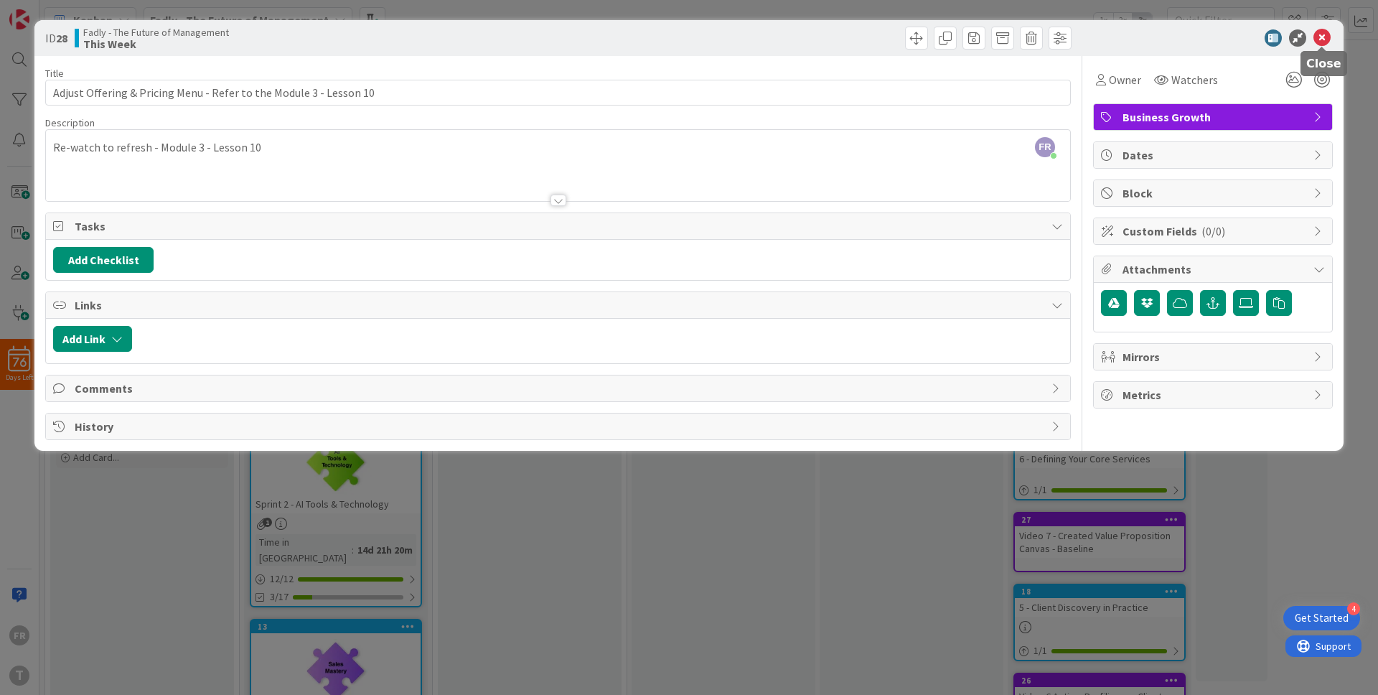
click at [1322, 39] on icon at bounding box center [1322, 37] width 17 height 17
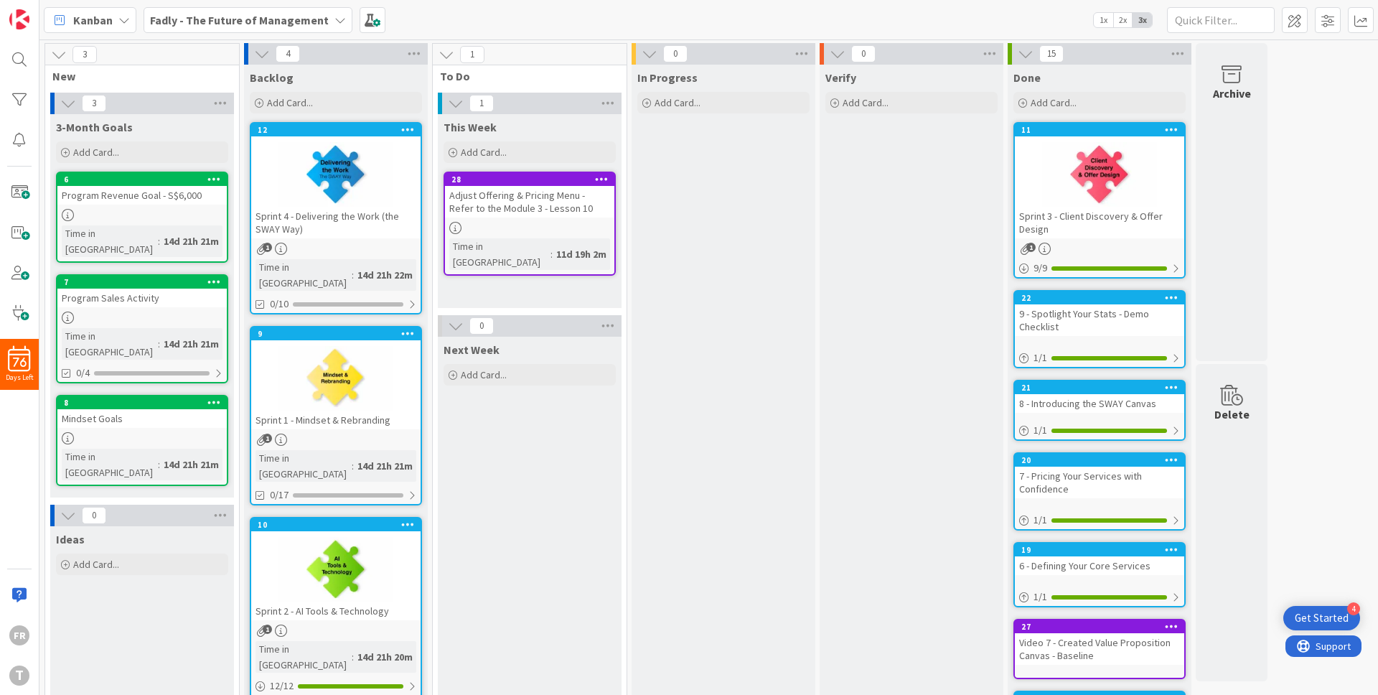
click at [340, 214] on div "Sprint 4 - Delivering the Work (the SWAY Way)" at bounding box center [335, 223] width 169 height 32
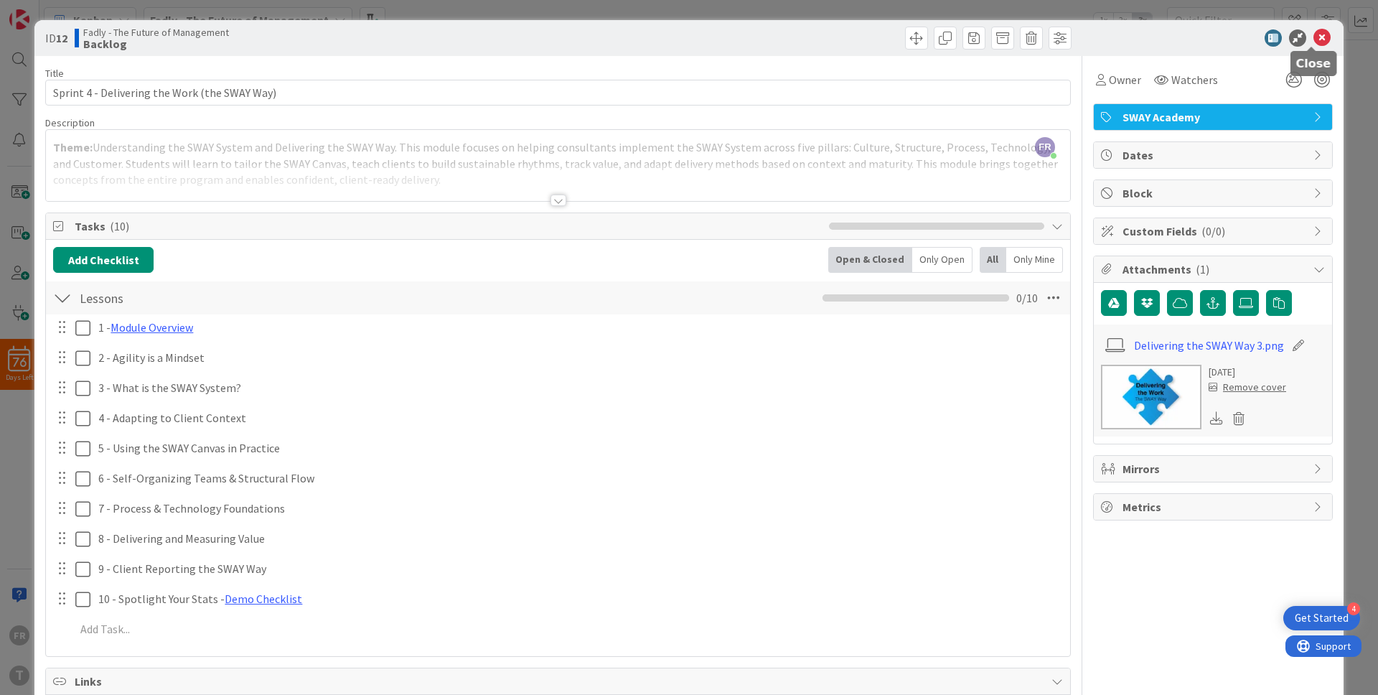
click at [1314, 39] on icon at bounding box center [1322, 37] width 17 height 17
